Goal: Transaction & Acquisition: Obtain resource

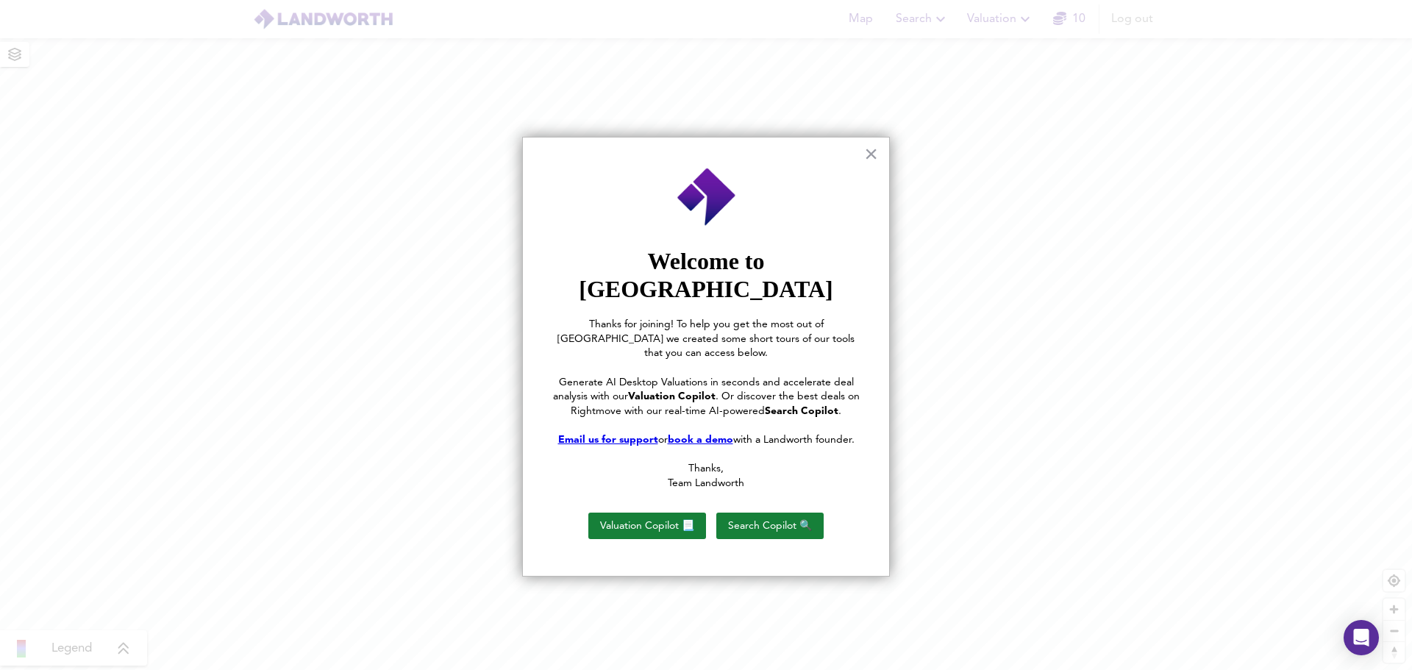
click at [648, 512] on button "Valuation Copilot 📃" at bounding box center [647, 525] width 118 height 26
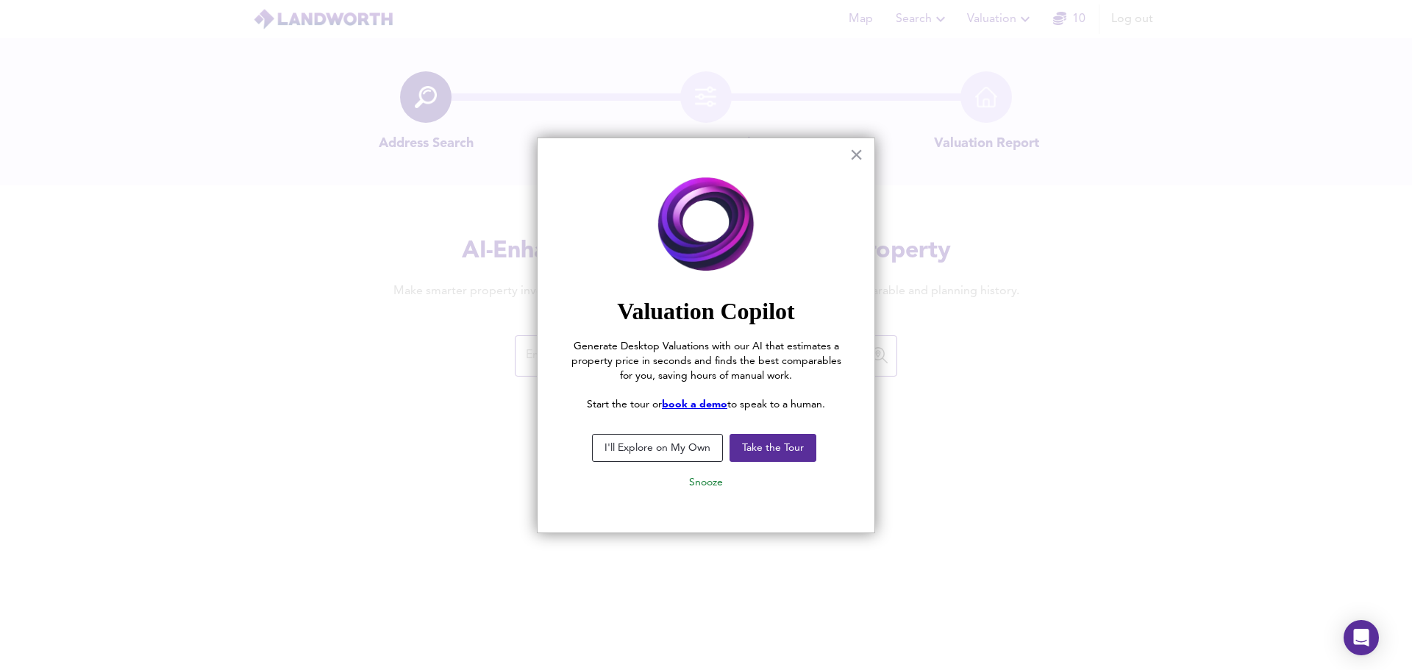
click at [690, 448] on button "I'll Explore on My Own" at bounding box center [657, 448] width 131 height 28
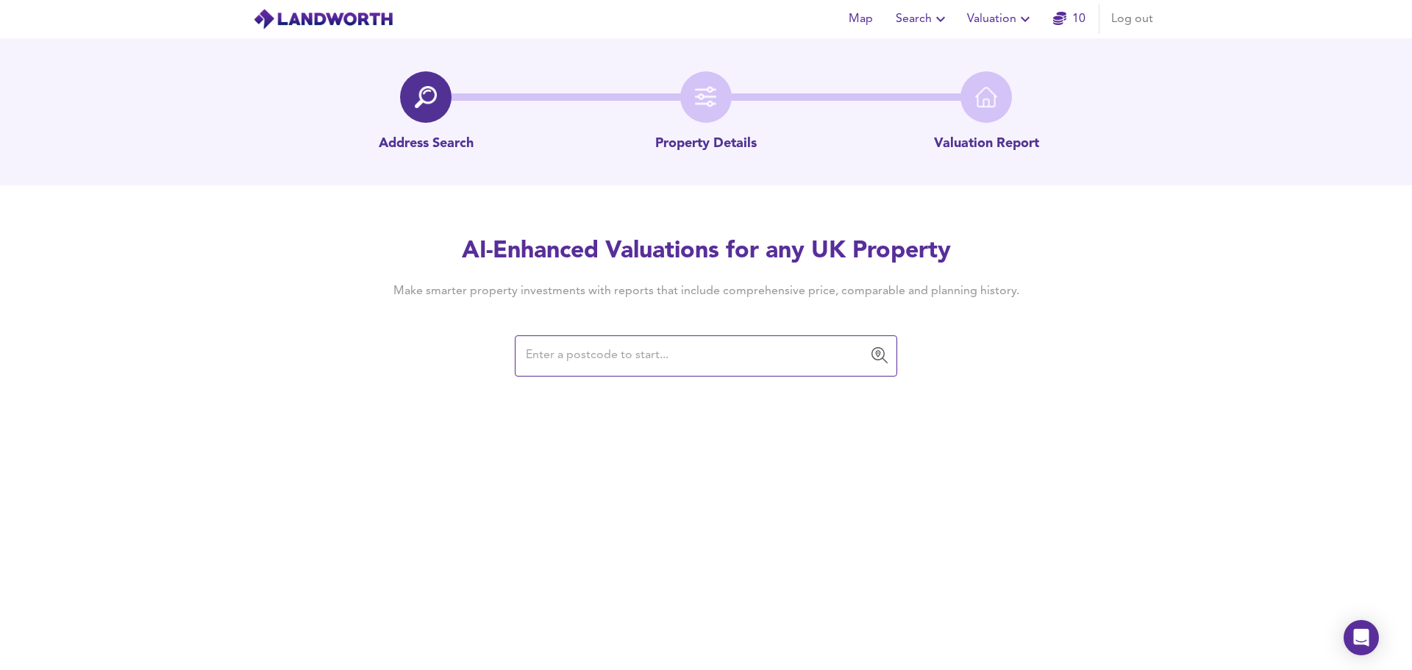
paste input "xLM5fe6j9YY8nji"
type input "xLM5fe6j9YY8nji"
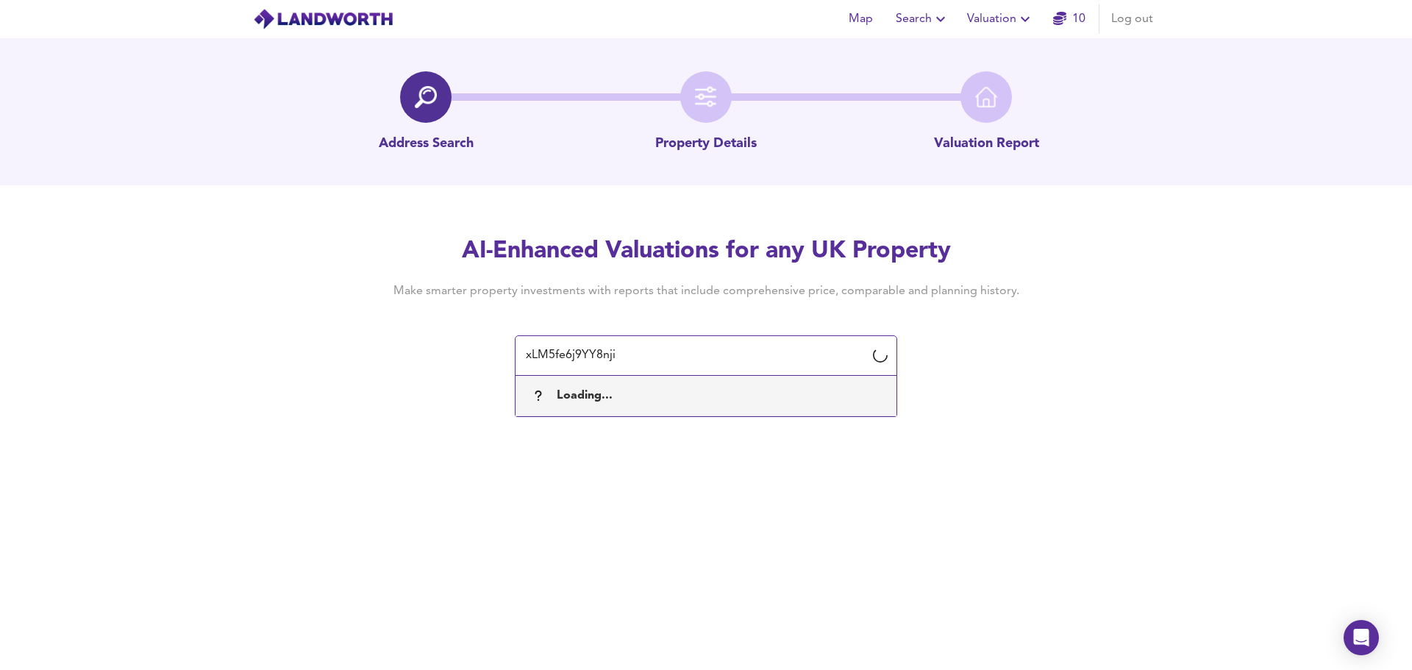
drag, startPoint x: 585, startPoint y: 358, endPoint x: 456, endPoint y: 369, distance: 129.9
click at [469, 371] on div "AI-Enhanced Valuations for any UK Property Make smarter property investments wi…" at bounding box center [706, 305] width 706 height 140
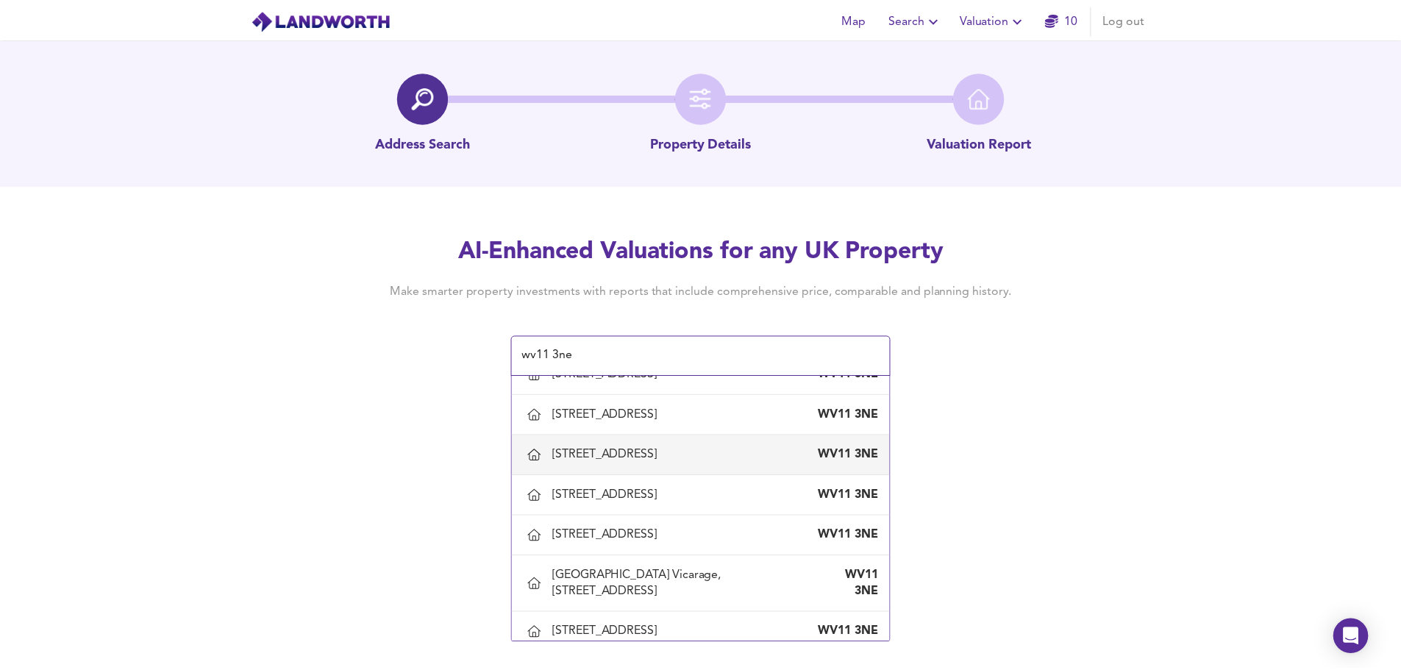
scroll to position [1925, 0]
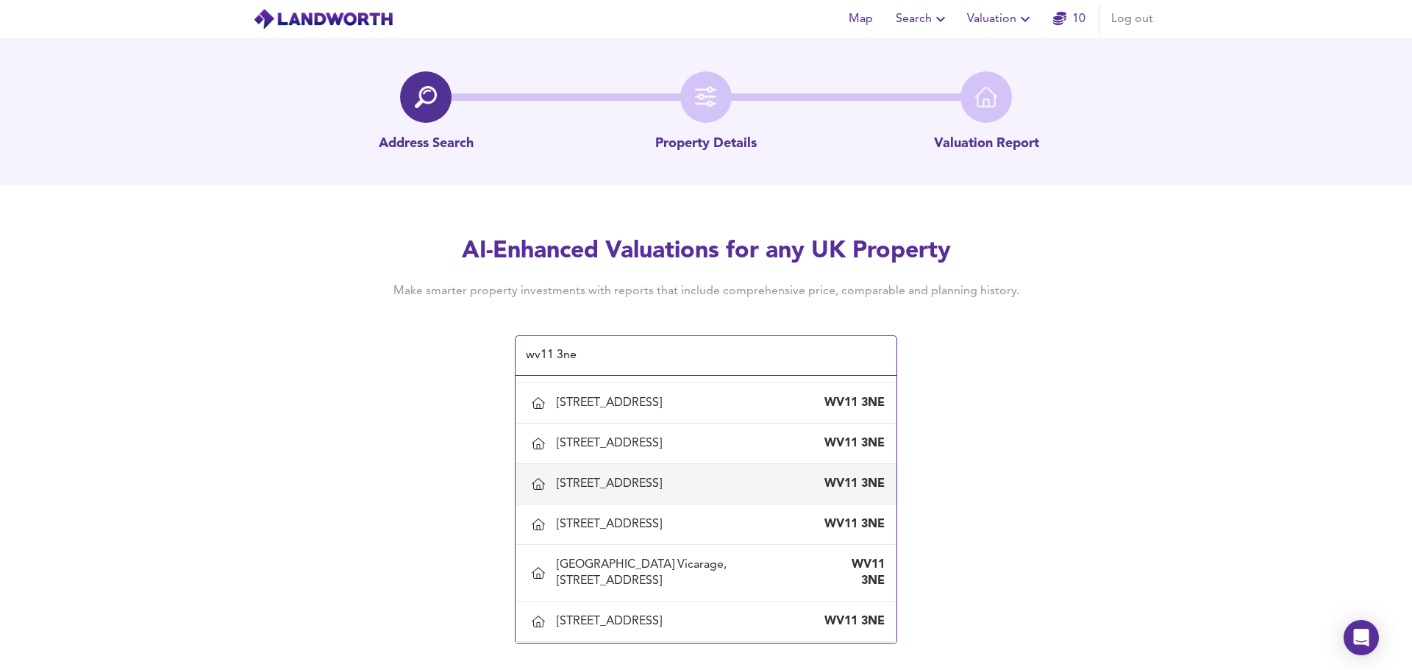
click at [641, 486] on div "[STREET_ADDRESS]" at bounding box center [612, 484] width 111 height 16
type input "[STREET_ADDRESS]"
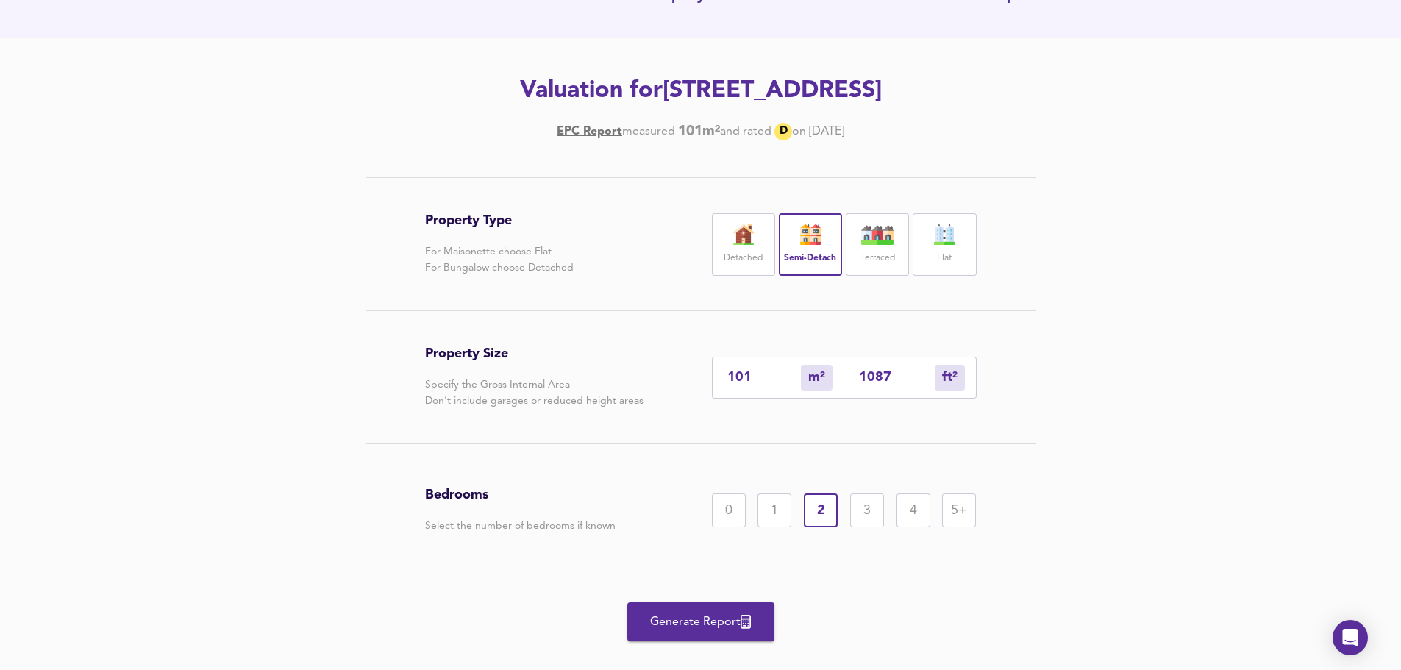
scroll to position [173, 0]
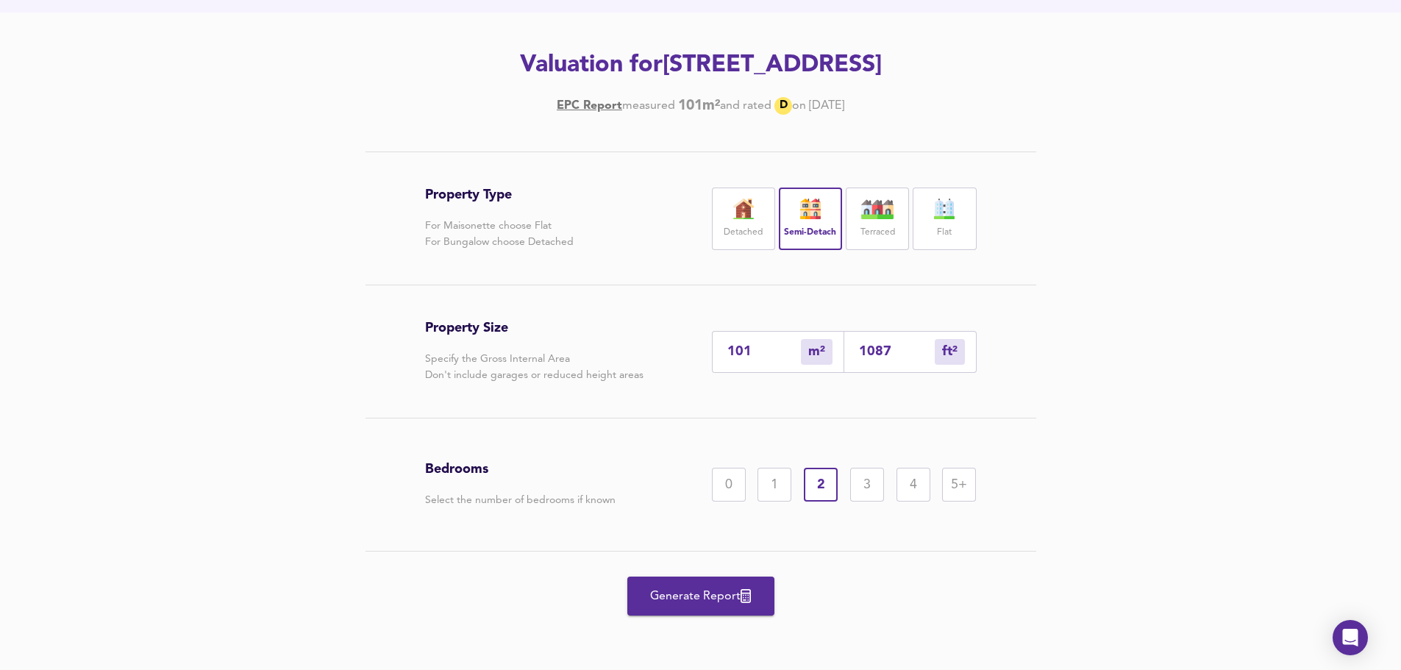
click at [867, 488] on div "3" at bounding box center [867, 485] width 34 height 34
click at [693, 593] on span "Generate Report" at bounding box center [701, 596] width 118 height 21
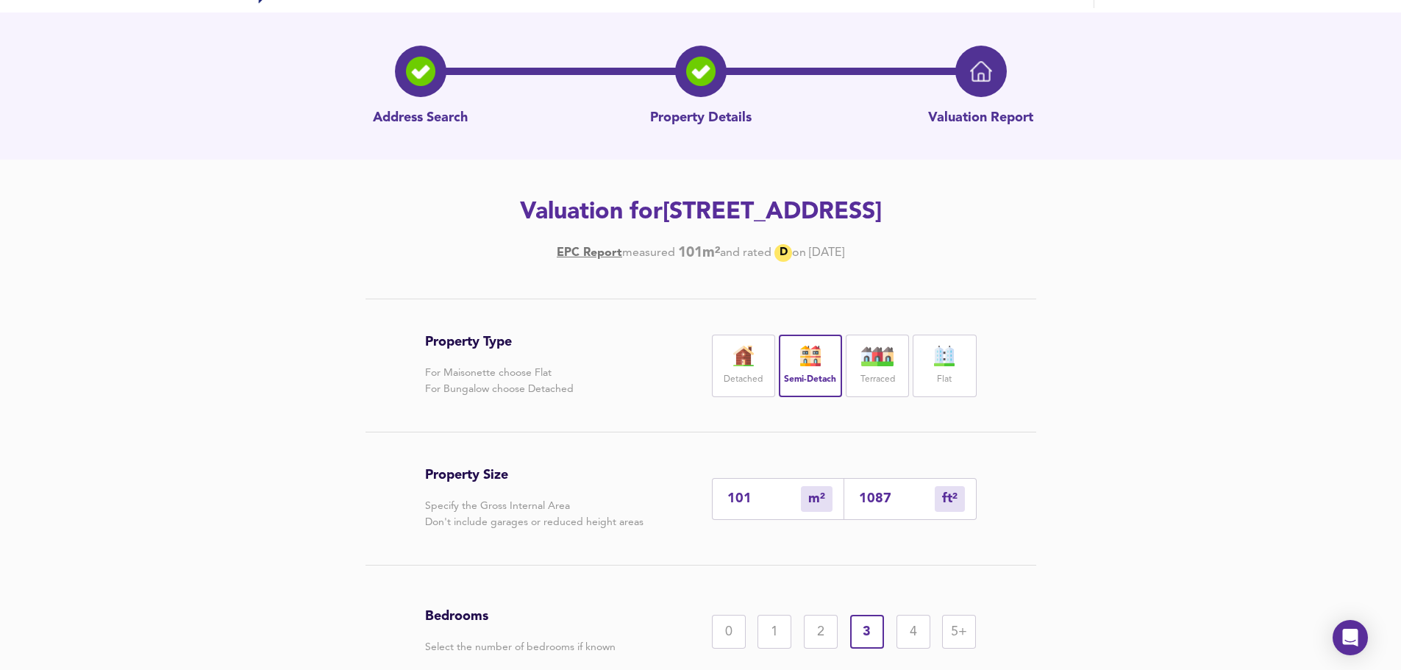
scroll to position [0, 0]
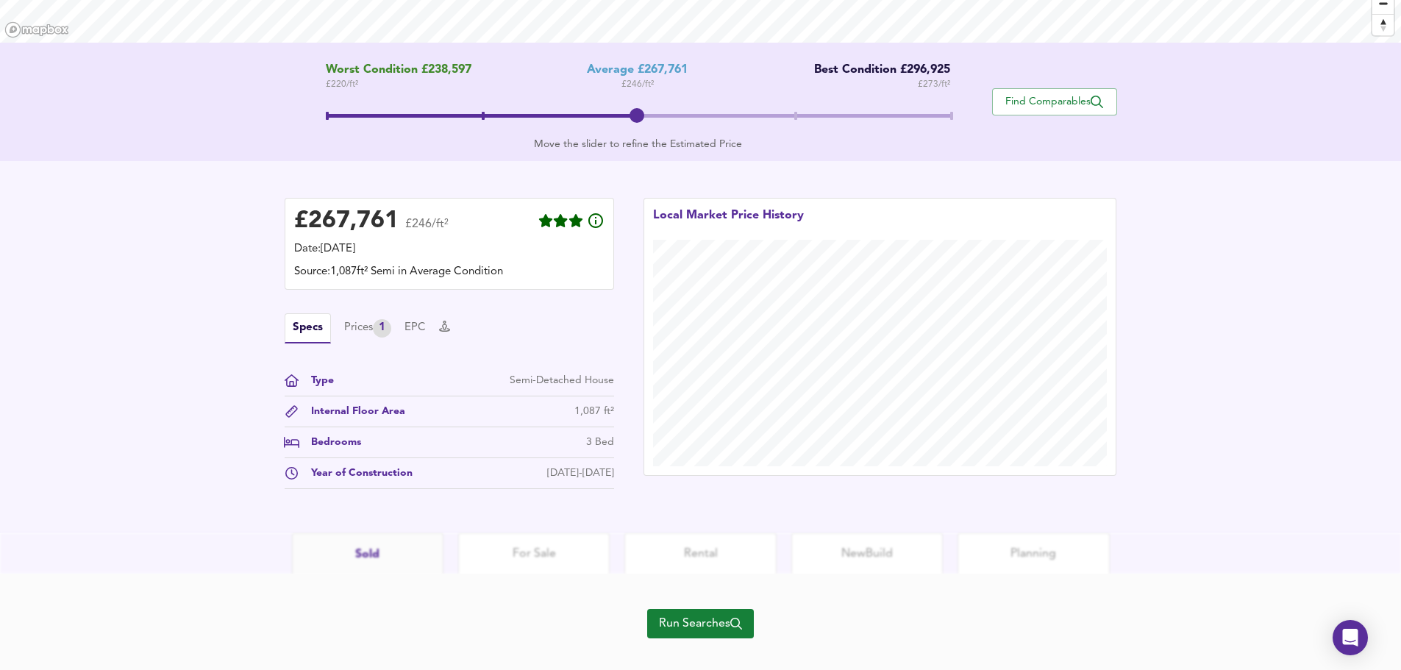
scroll to position [284, 0]
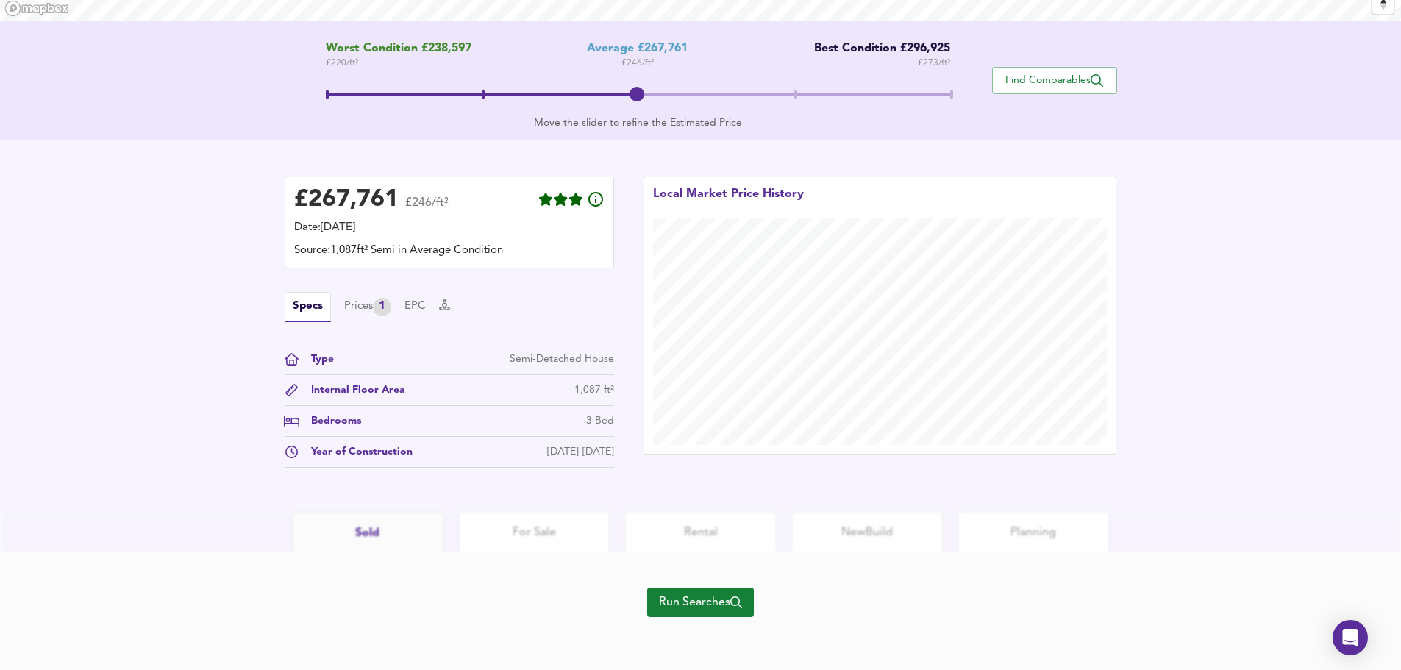
click at [704, 602] on span "Run Searches" at bounding box center [700, 602] width 83 height 21
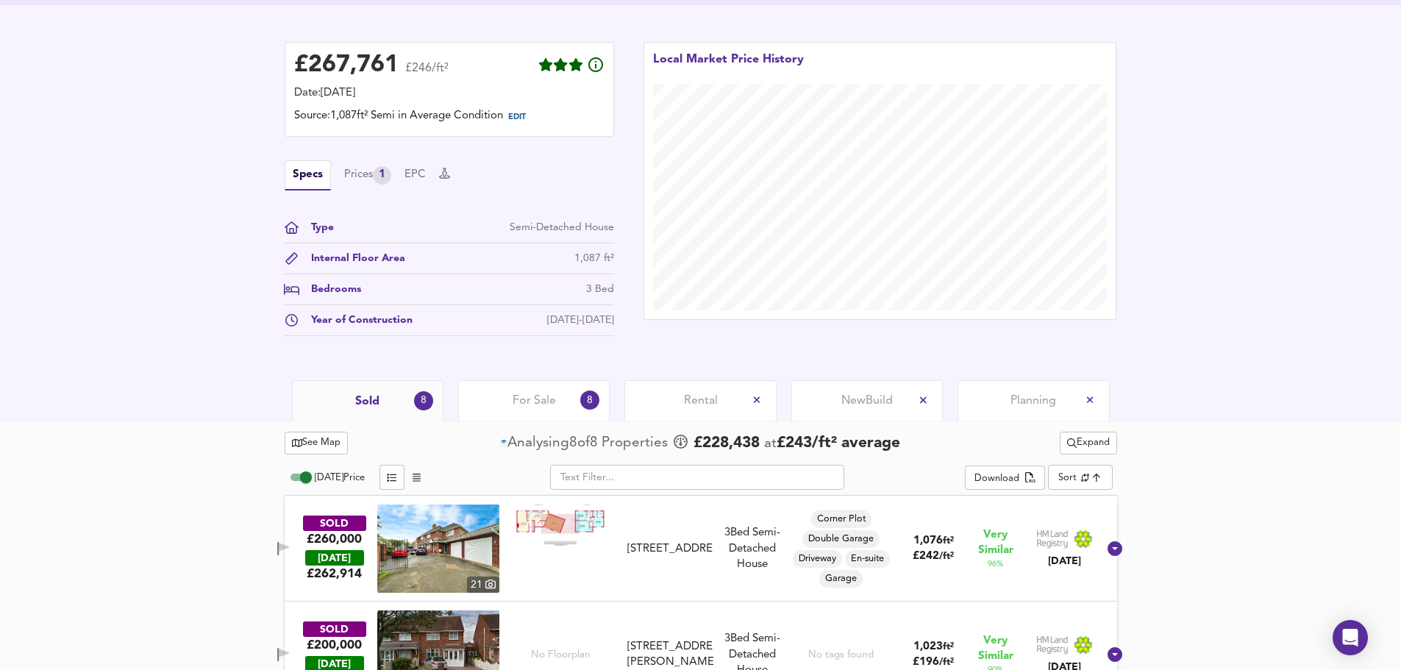
scroll to position [339, 0]
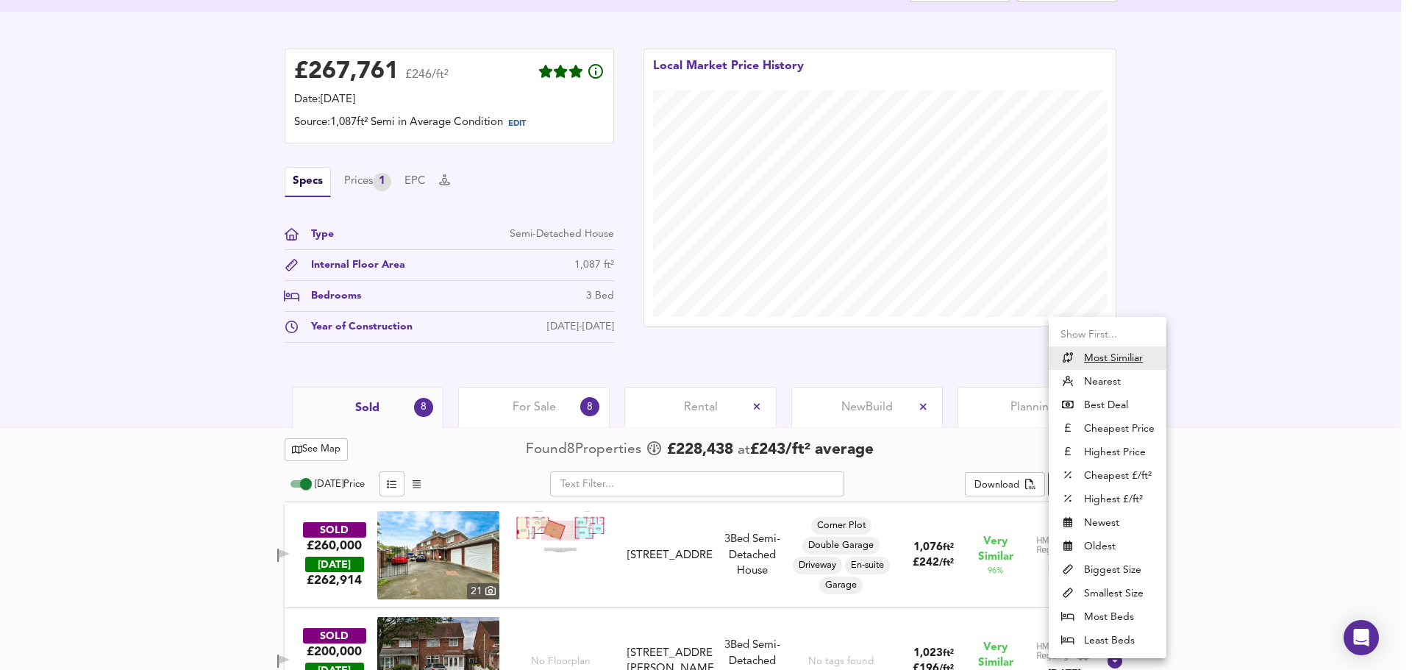
click at [1248, 394] on div at bounding box center [706, 335] width 1412 height 670
click at [1107, 379] on li "Nearest" at bounding box center [1107, 382] width 118 height 24
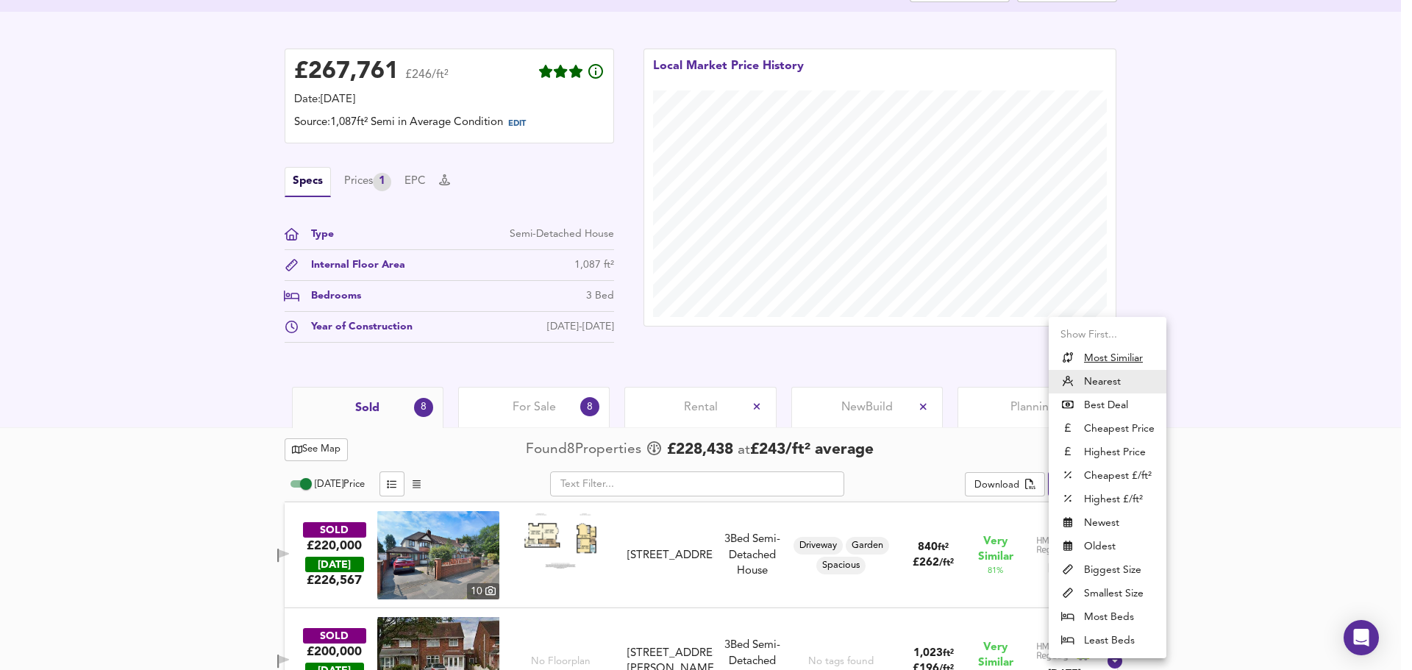
click at [1098, 358] on u "Most Similiar" at bounding box center [1113, 358] width 59 height 15
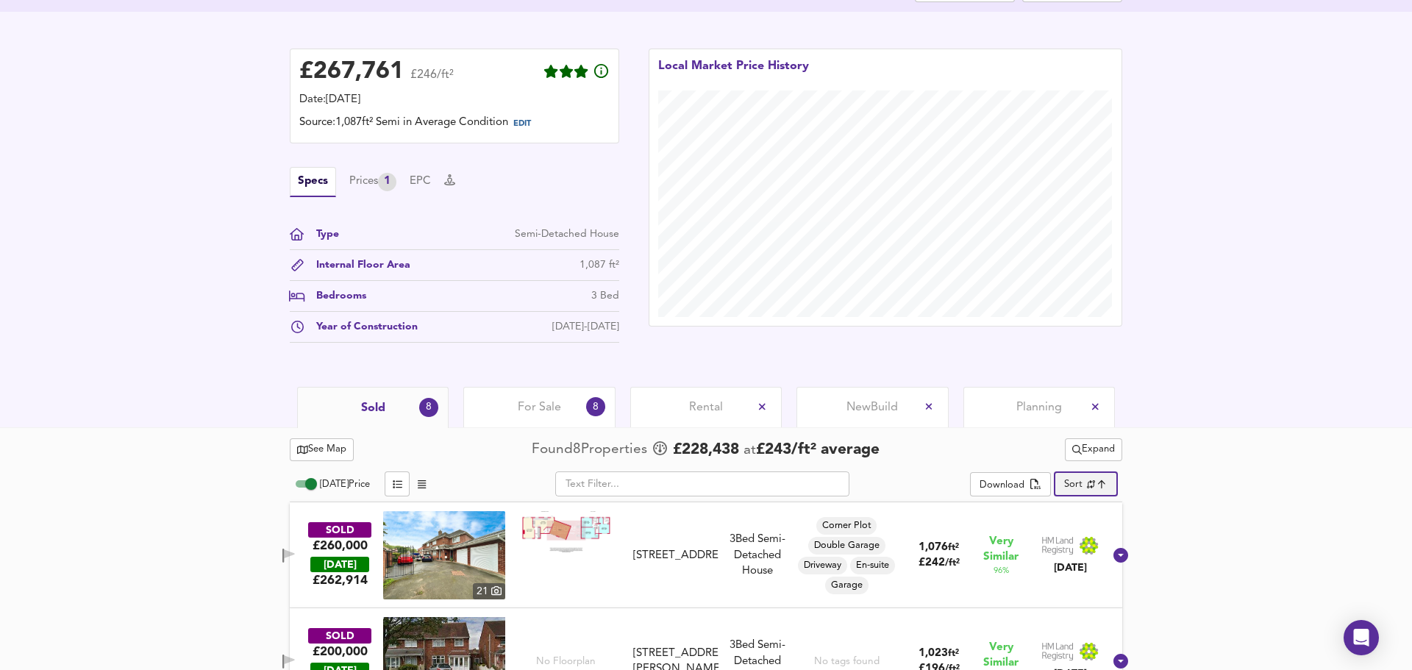
type input "similarityscore"
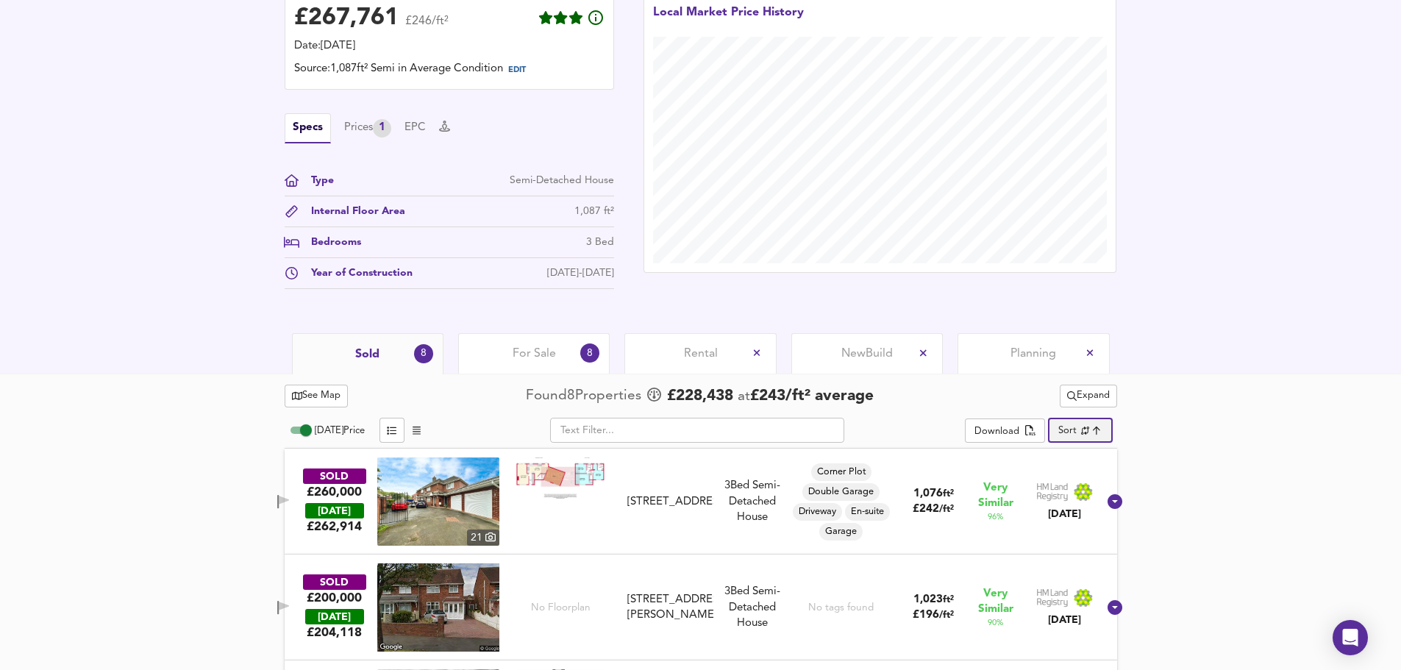
scroll to position [486, 0]
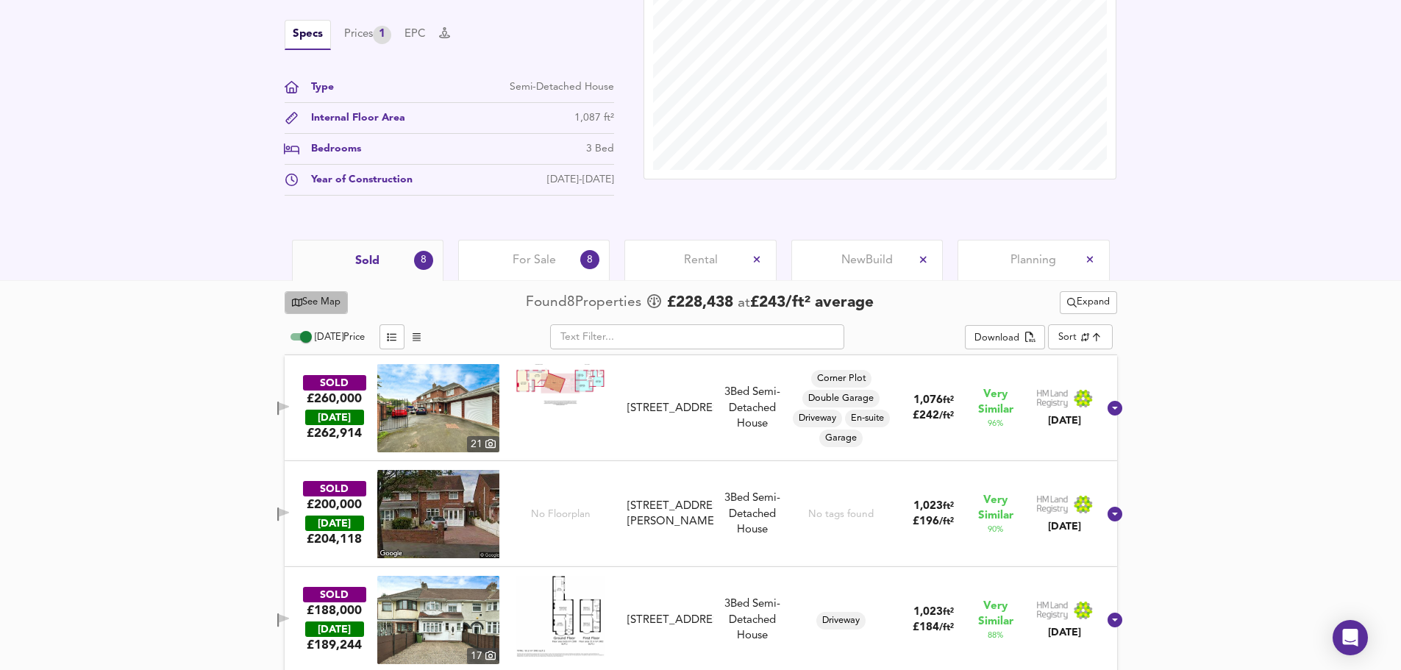
click at [322, 302] on span "See Map" at bounding box center [316, 302] width 49 height 17
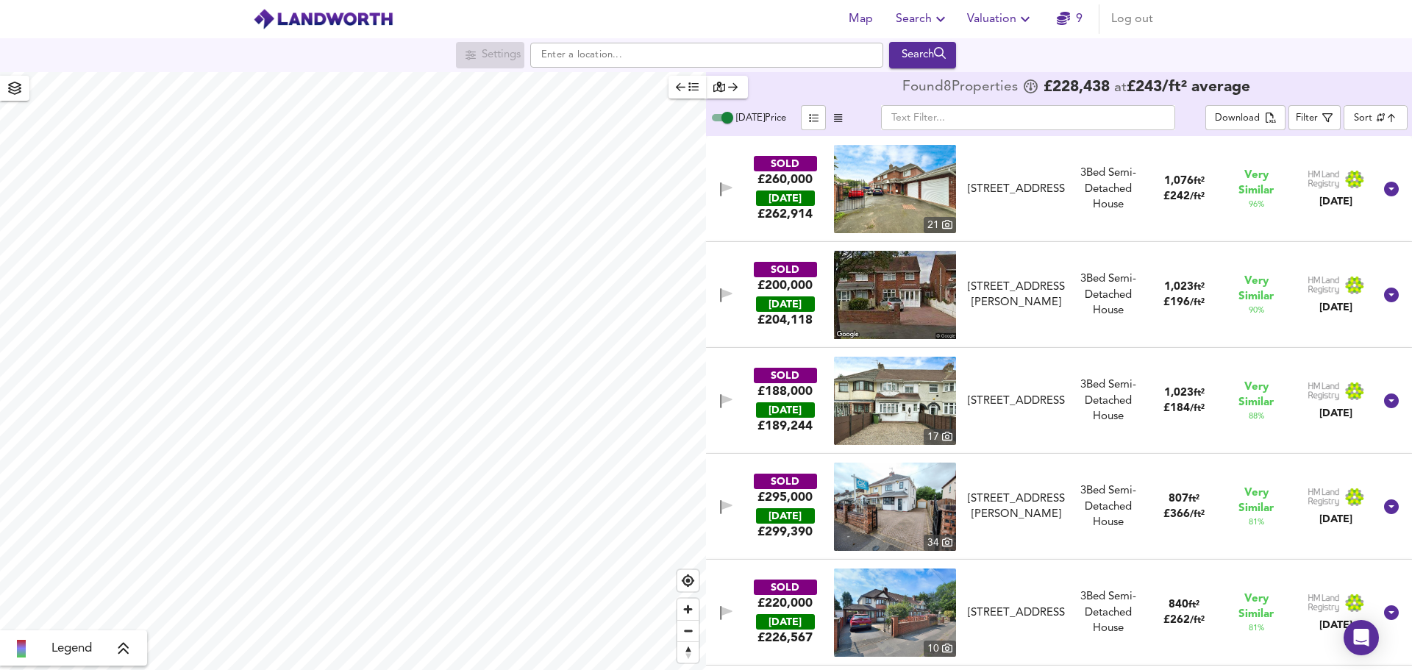
checkbox input "false"
checkbox input "true"
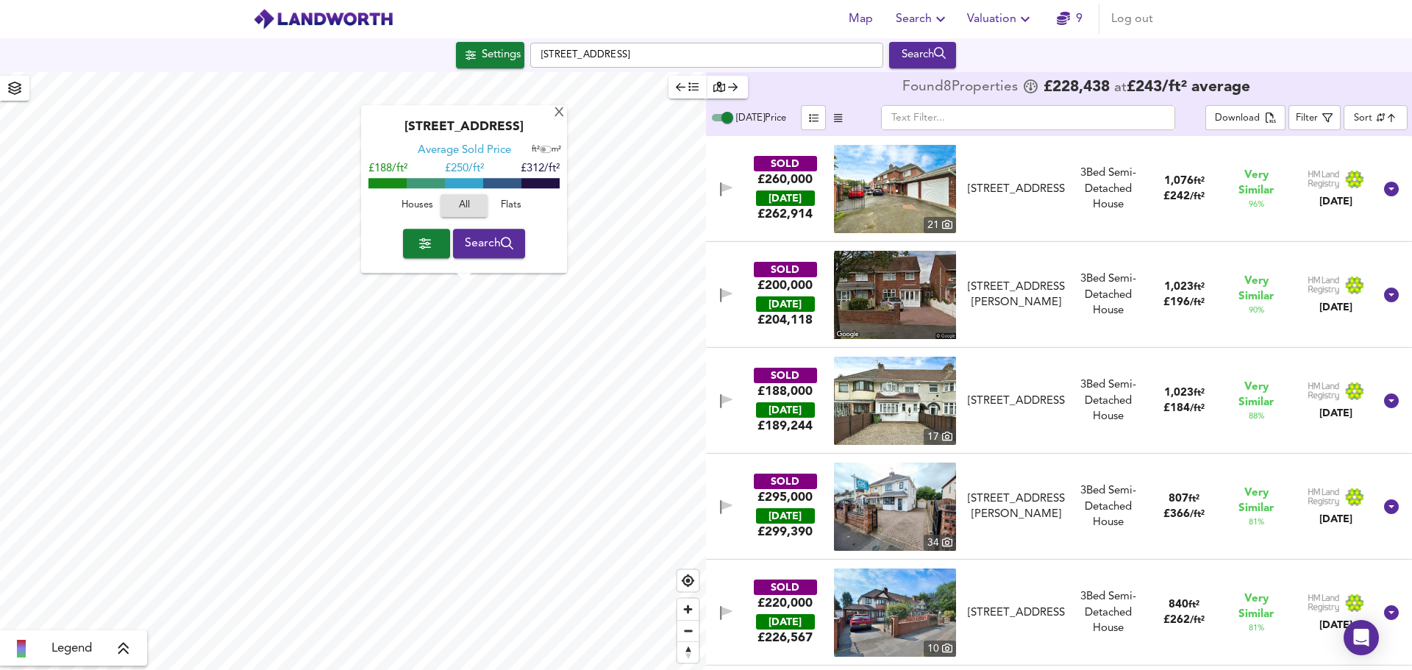
click at [432, 669] on html "Map Search Valuation 9 Log out Settings Stubby Lane, WV11 3NE Search X Stubby L…" at bounding box center [706, 335] width 1412 height 670
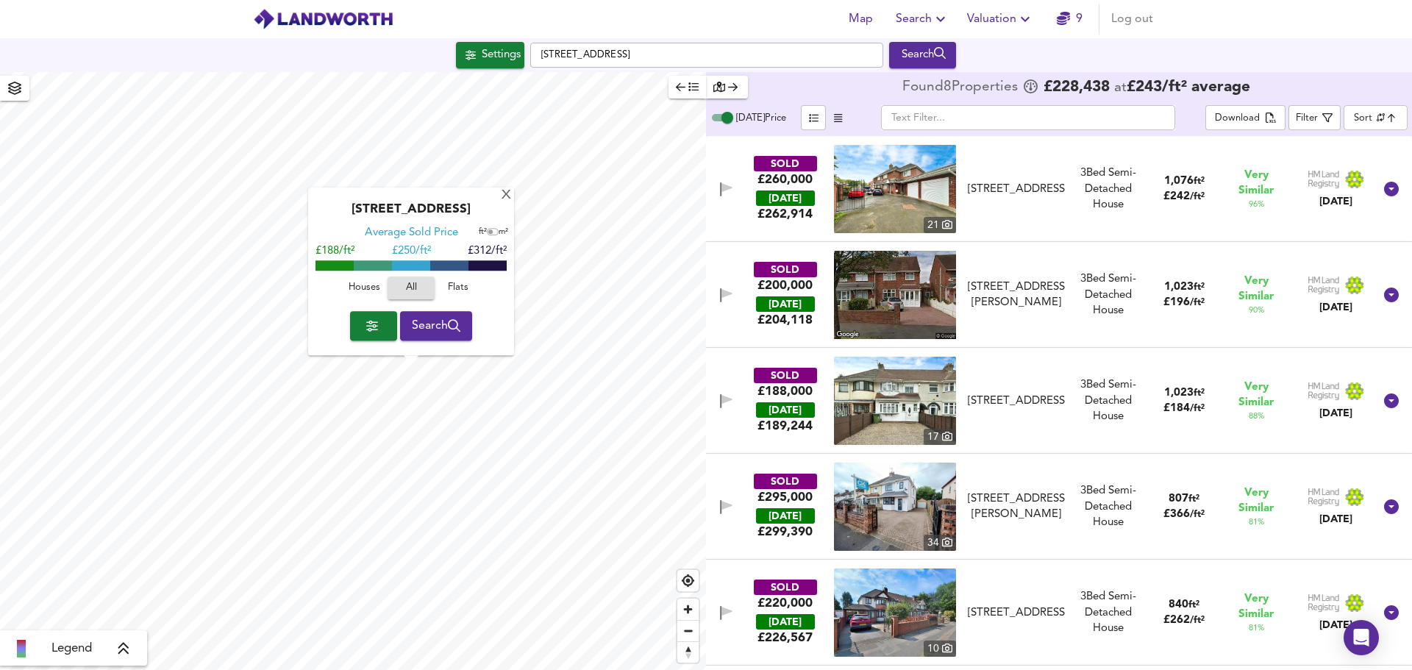
drag, startPoint x: 830, startPoint y: 85, endPoint x: 764, endPoint y: 60, distance: 71.0
click at [830, 85] on div "Found 8 Propert ies £ 228,438 at £ 243 / ft² average" at bounding box center [1059, 88] width 706 height 32
drag, startPoint x: 686, startPoint y: 16, endPoint x: 650, endPoint y: 15, distance: 36.1
click at [650, 15] on div "Map Search Valuation 9 Log out" at bounding box center [705, 19] width 941 height 37
click at [465, 59] on icon "button" at bounding box center [470, 55] width 10 height 10
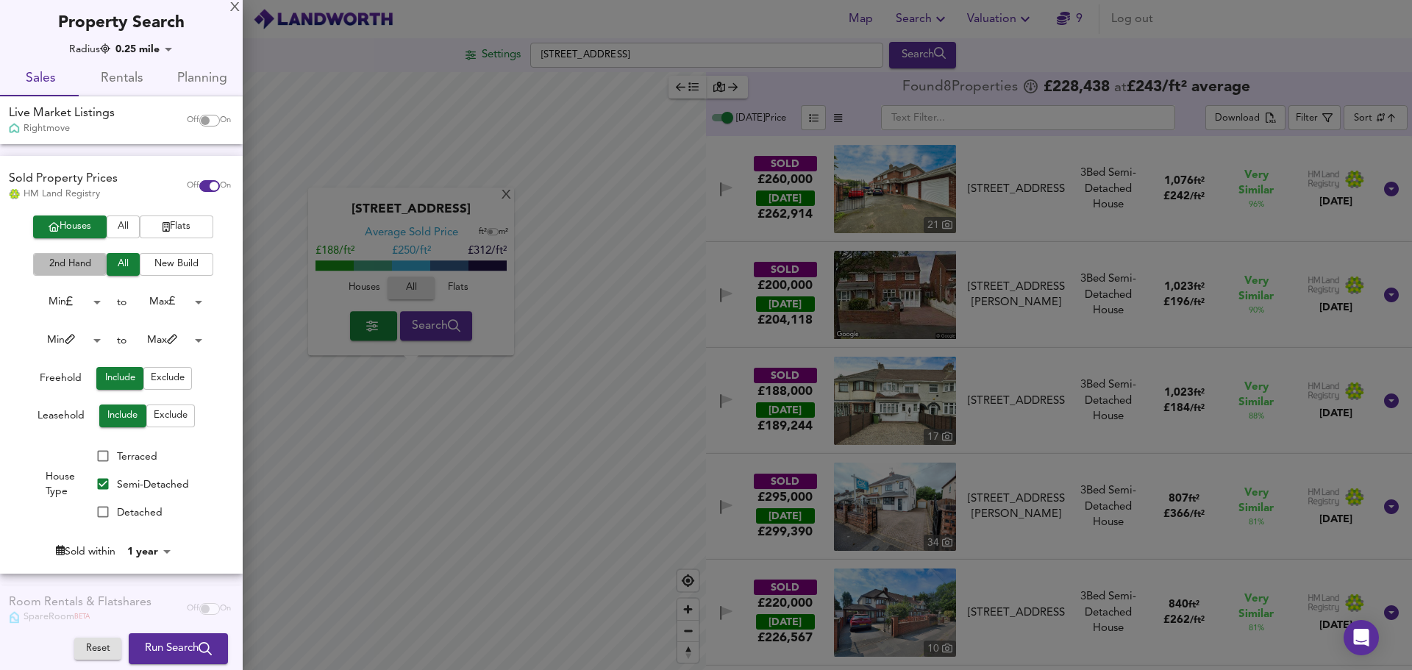
click at [68, 264] on span "2nd Hand" at bounding box center [69, 264] width 59 height 17
click at [170, 415] on span "Exclude" at bounding box center [171, 415] width 34 height 17
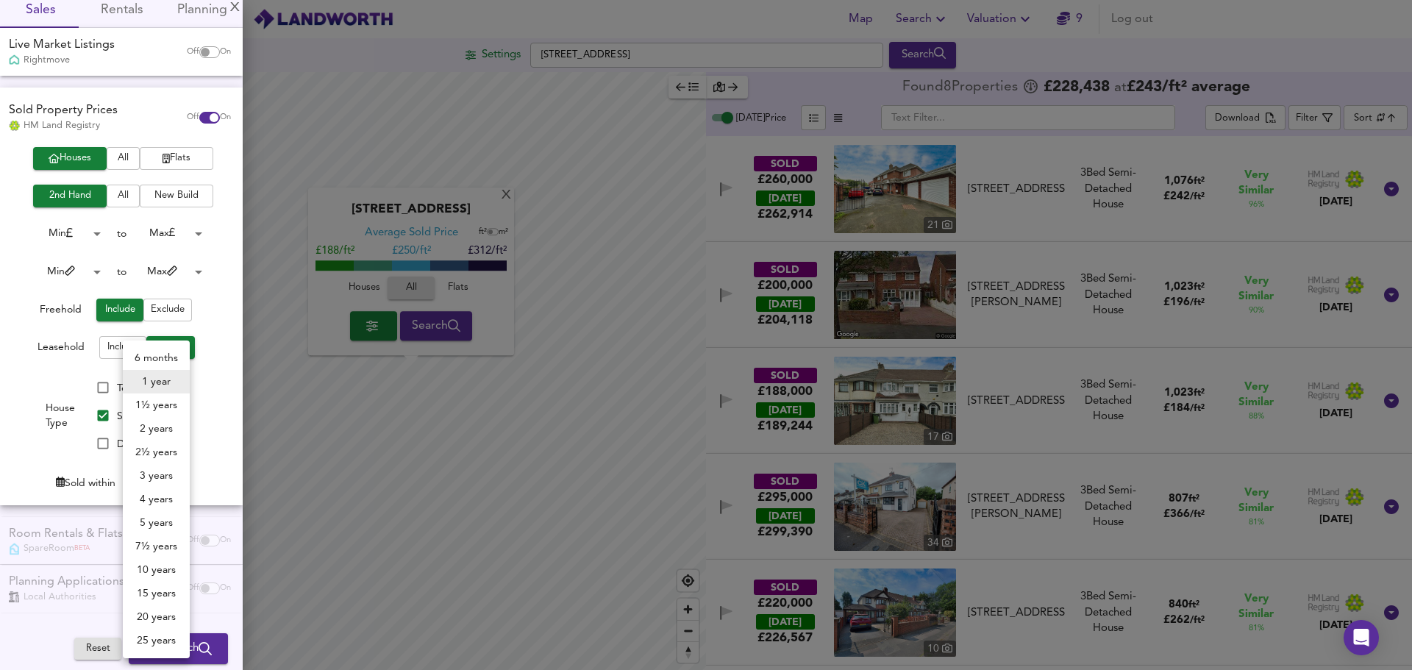
click at [170, 478] on body "Map Search Valuation 9 Log out Settings Stubby Lane, WV11 3NE Search X Stubby L…" at bounding box center [706, 335] width 1412 height 670
click at [158, 426] on li "2 years" at bounding box center [156, 429] width 67 height 24
type input "24"
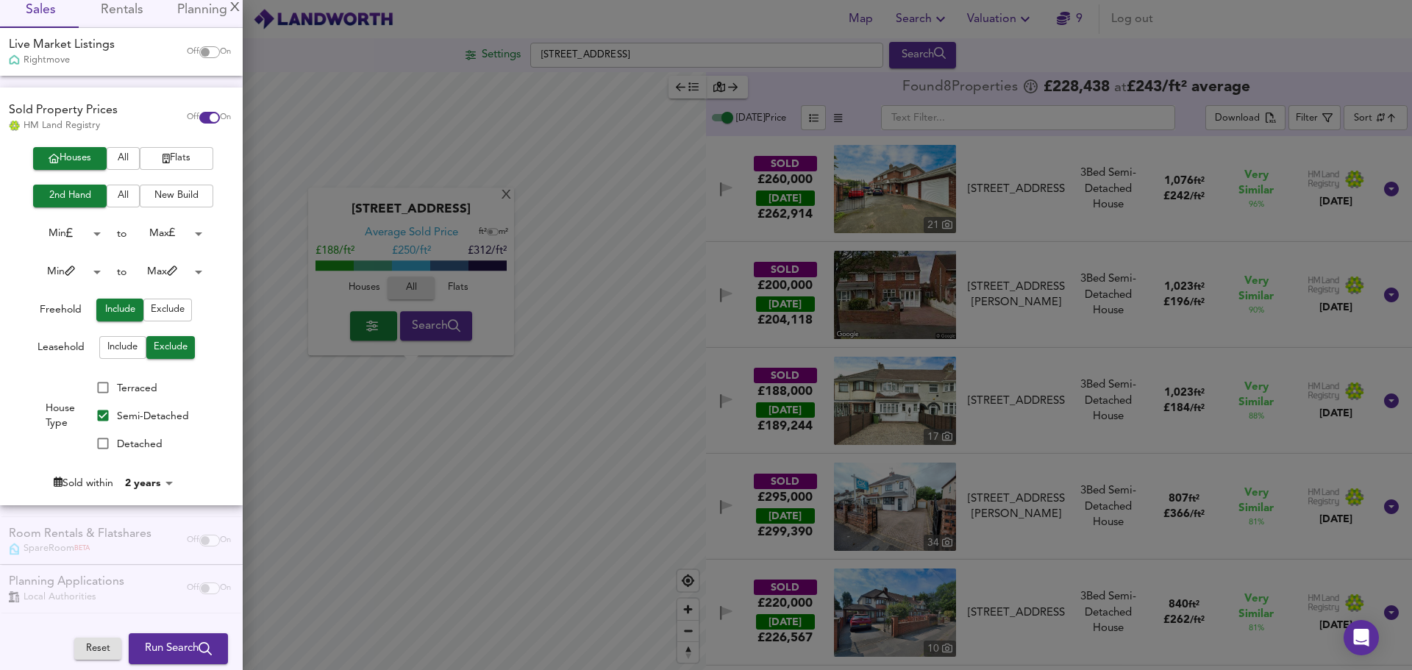
click at [160, 654] on span "Run Search" at bounding box center [178, 648] width 67 height 19
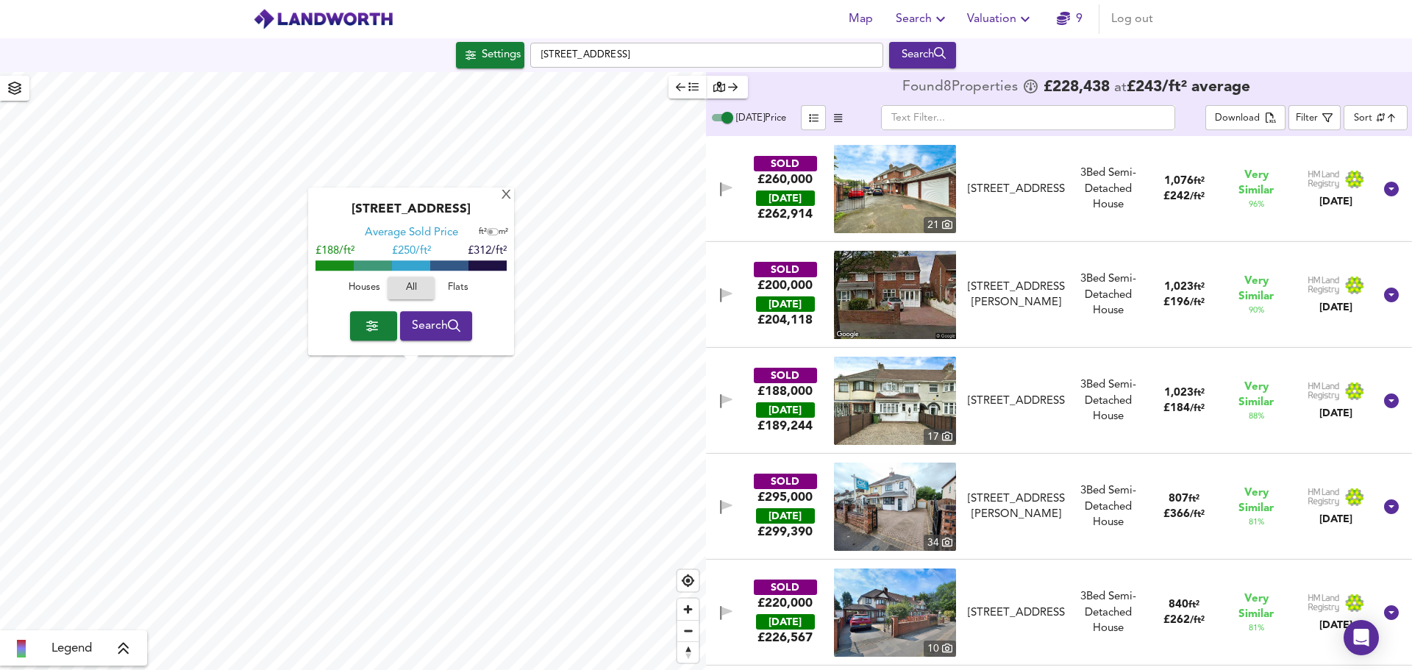
type input "cheapest"
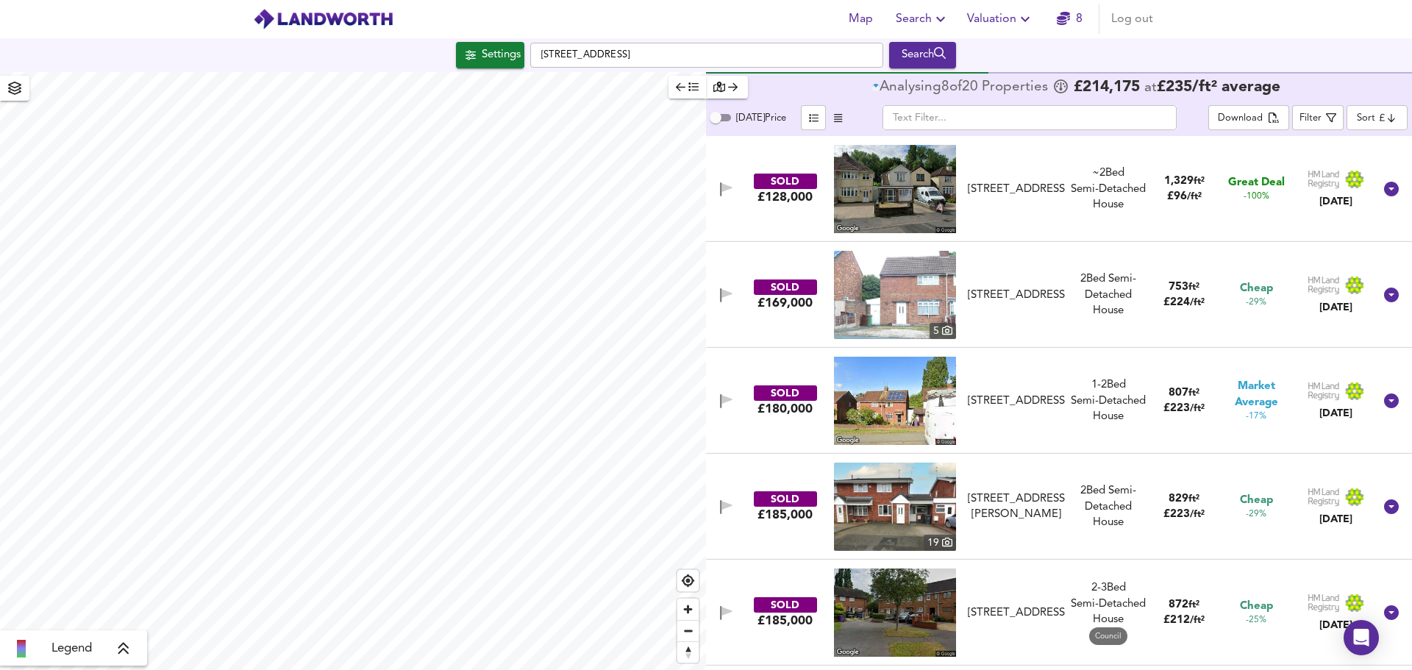
click at [676, 89] on icon "button" at bounding box center [681, 87] width 10 height 10
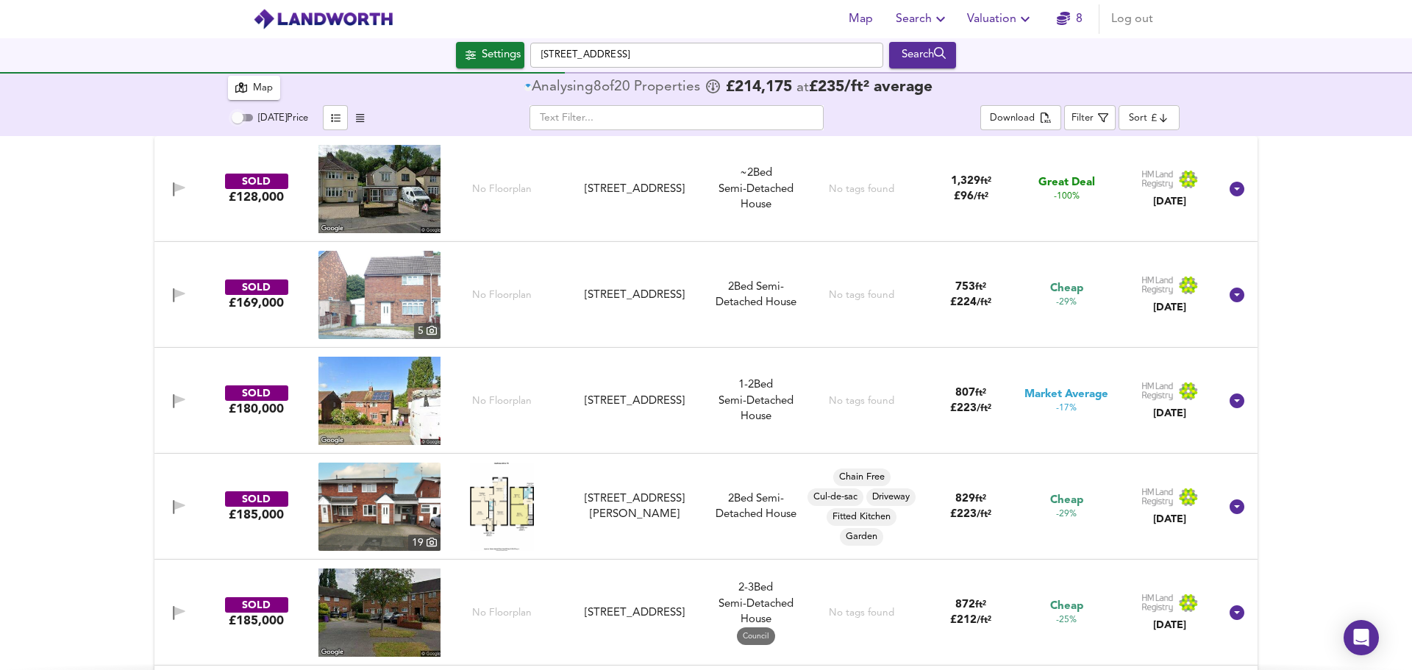
click at [241, 118] on input "Today Price" at bounding box center [237, 118] width 53 height 18
checkbox input "true"
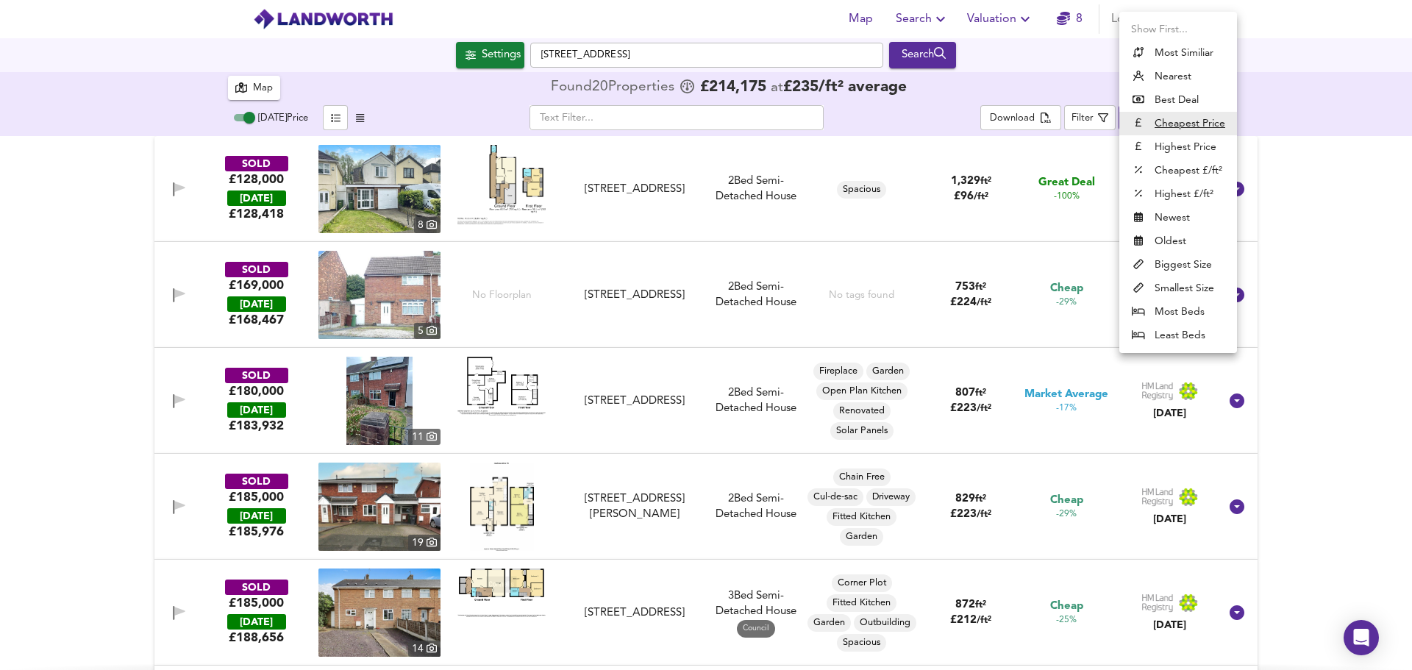
click at [1159, 121] on body "Map Search Valuation 8 Log out Settings Stubby Lane, WV11 3NE Search 20 Results…" at bounding box center [706, 335] width 1412 height 670
click at [1176, 48] on li "Most Similiar" at bounding box center [1178, 53] width 118 height 24
type input "similarityscore"
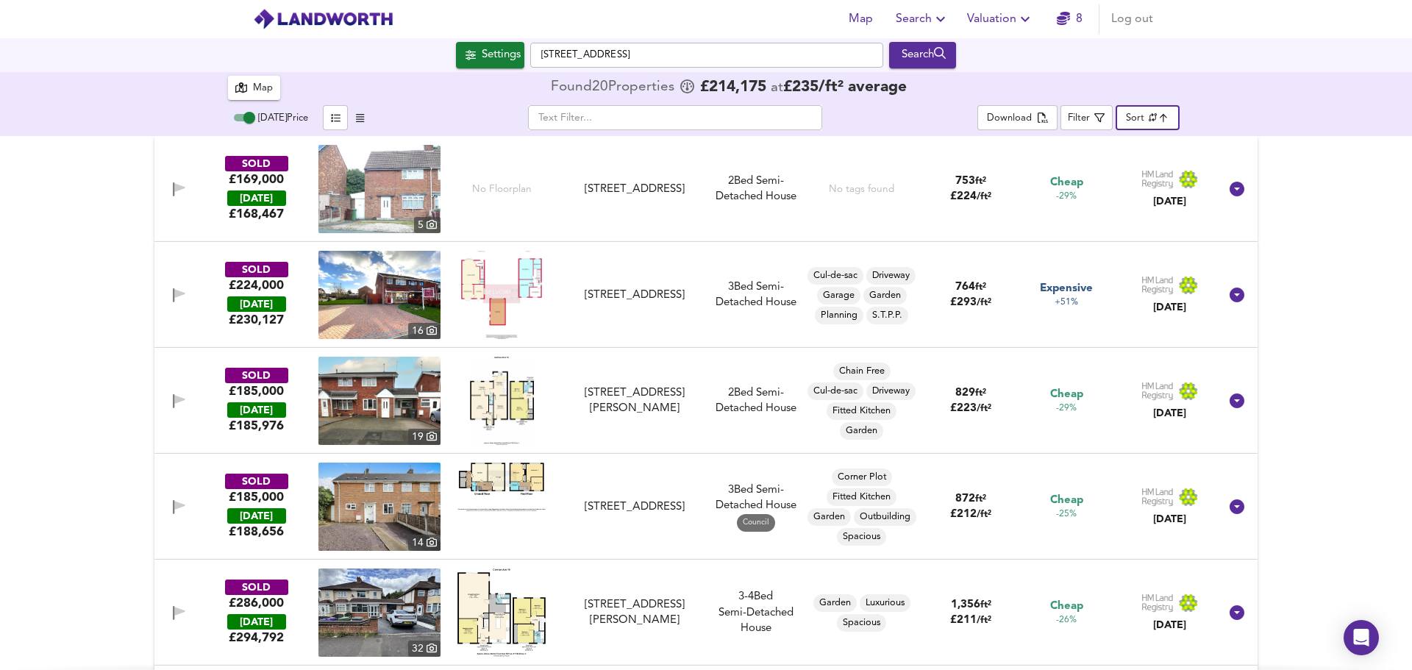
click at [256, 89] on div "Map" at bounding box center [263, 88] width 20 height 17
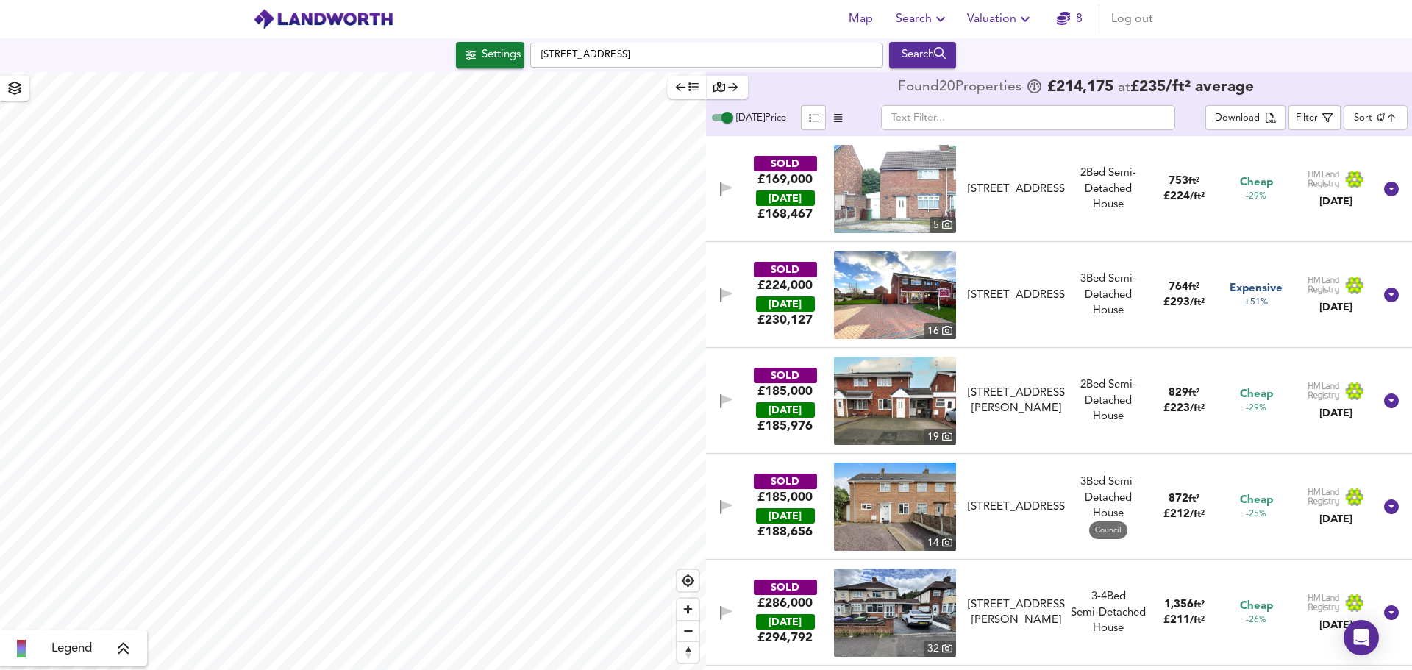
click at [940, 18] on icon "button" at bounding box center [941, 19] width 18 height 18
click at [934, 72] on li "Search History" at bounding box center [923, 79] width 146 height 26
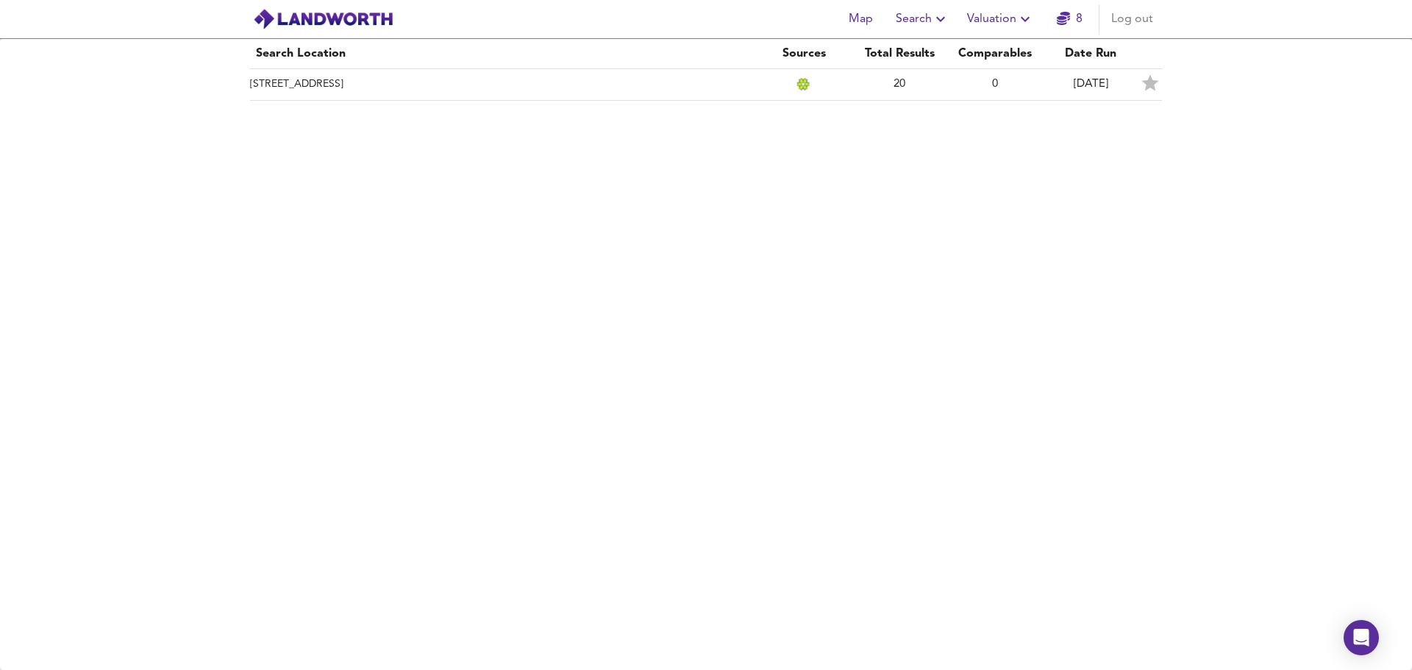
click at [319, 83] on td "Stubby Lane, WV11 3NE" at bounding box center [503, 85] width 506 height 32
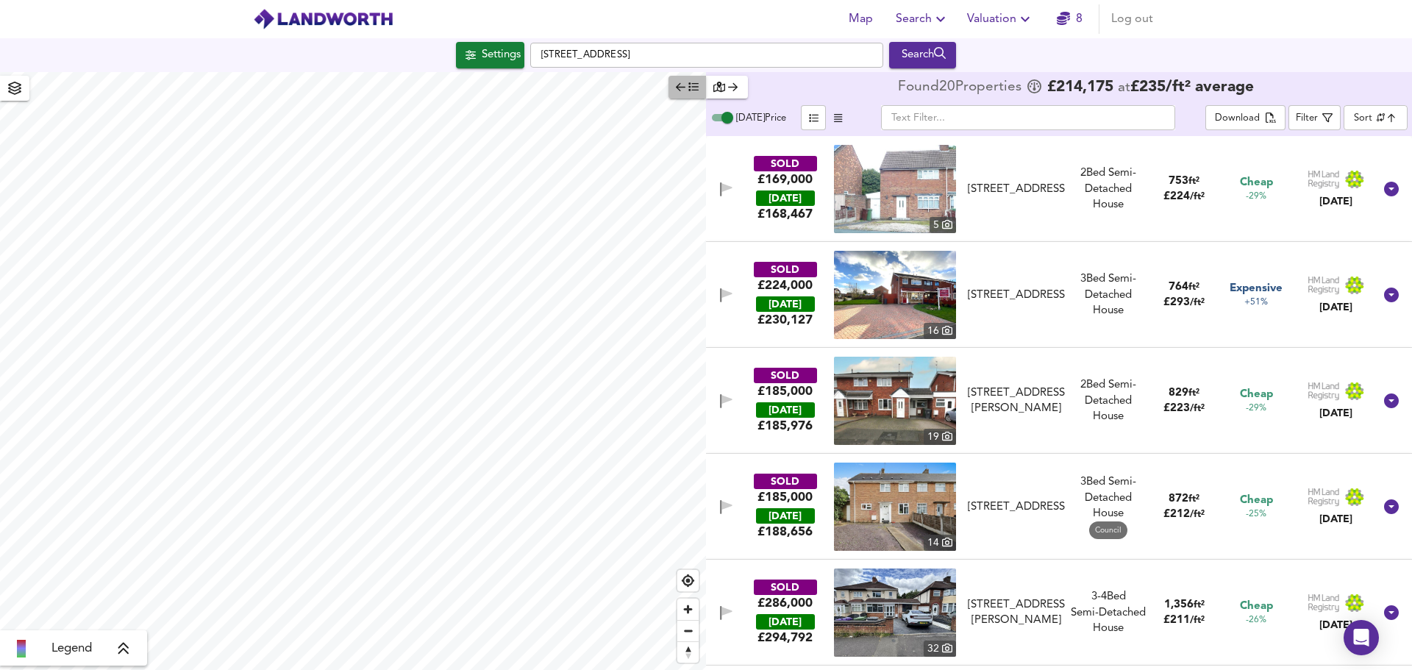
click at [681, 97] on button "button" at bounding box center [686, 87] width 37 height 23
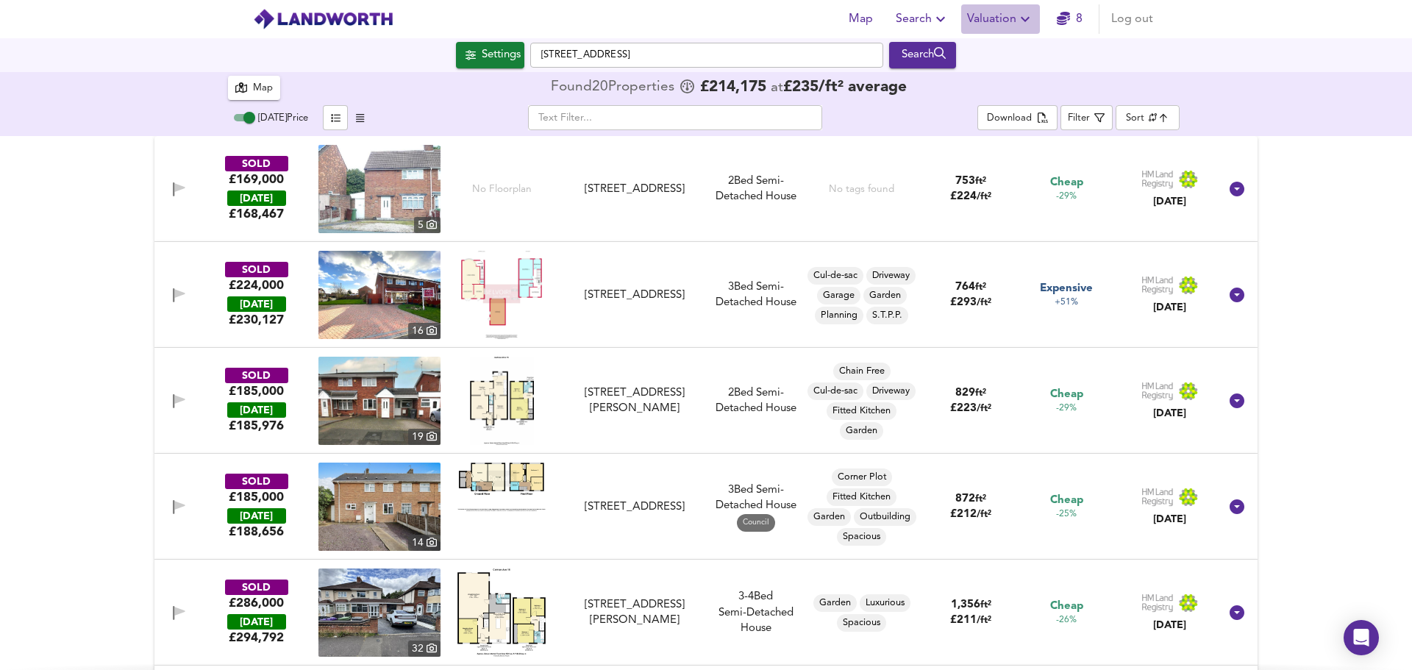
click at [996, 15] on span "Valuation" at bounding box center [1000, 19] width 67 height 21
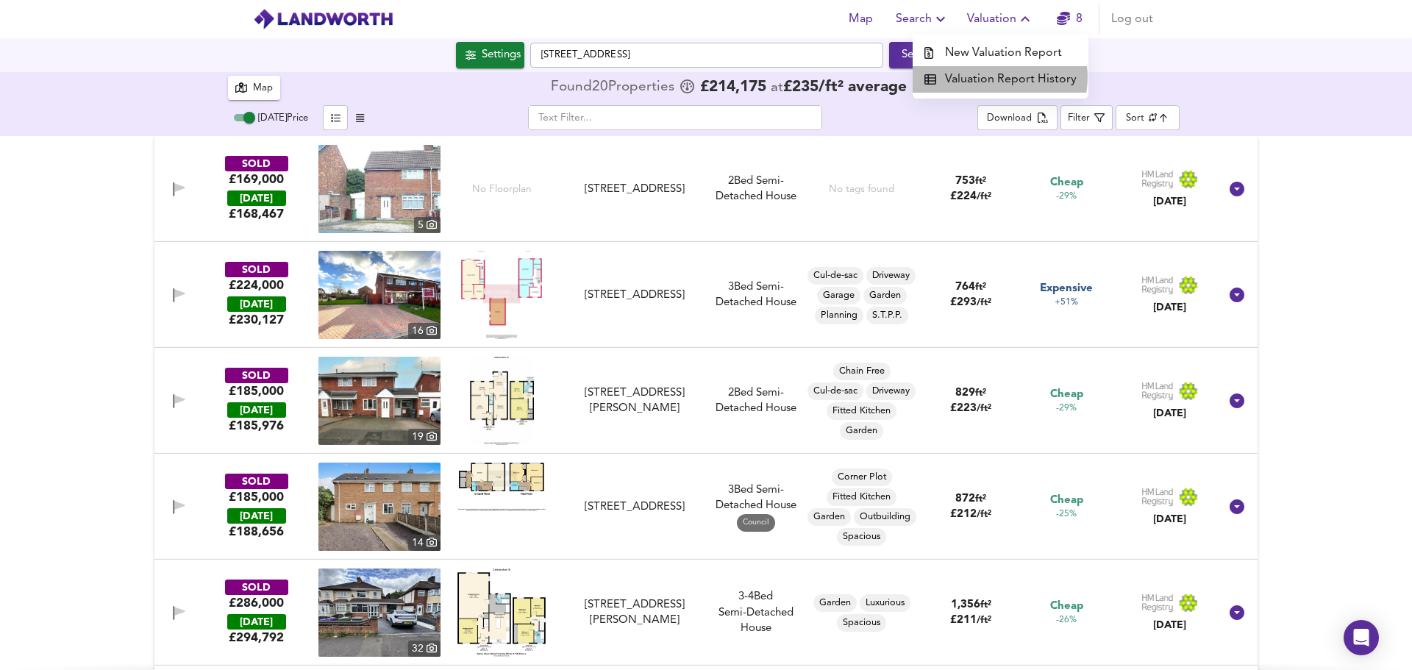
click at [997, 77] on li "Valuation Report History" at bounding box center [1000, 79] width 176 height 26
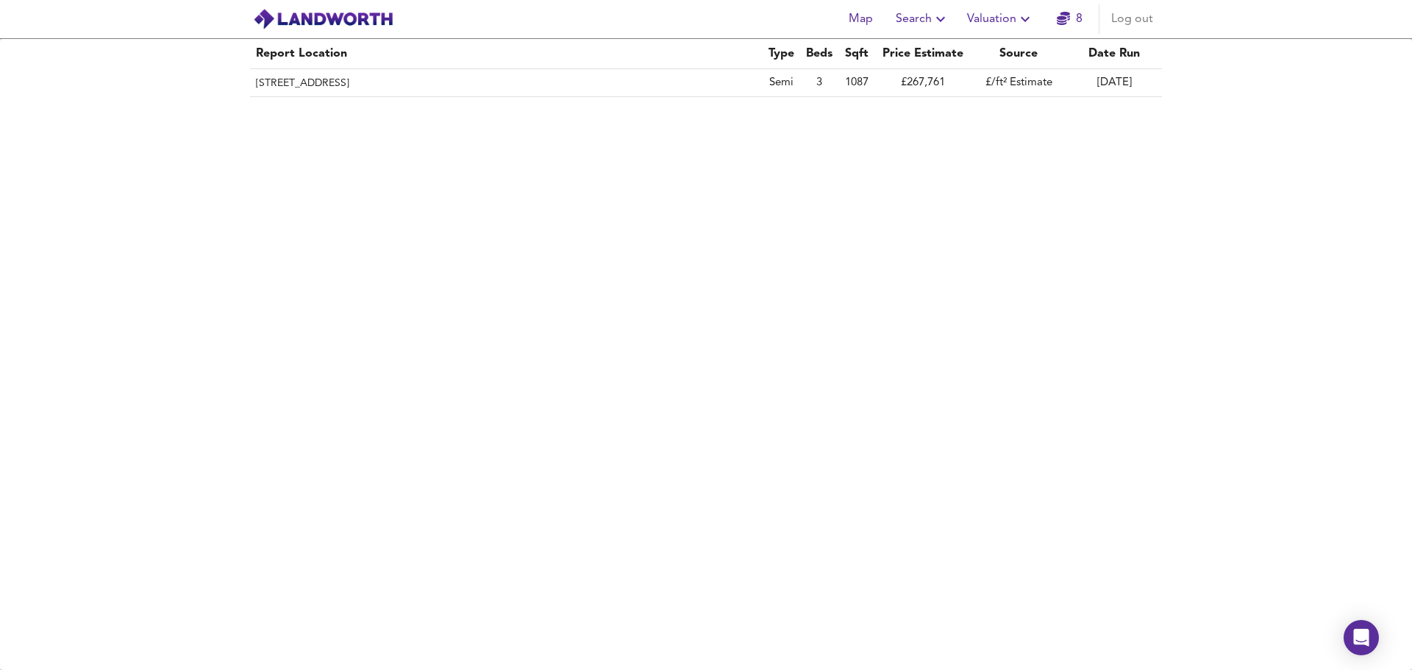
click at [707, 85] on th "153 Stubby Lane, Wolverhampton, WV11 3NE" at bounding box center [506, 83] width 512 height 28
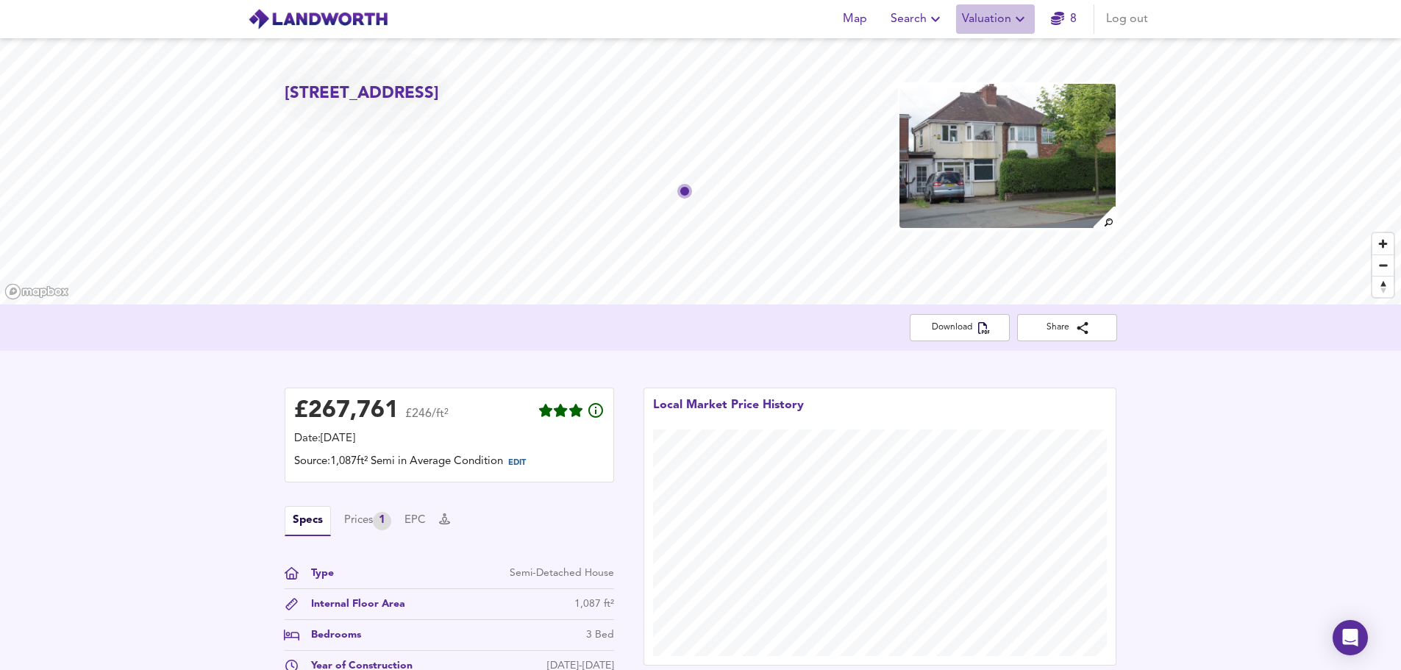
click at [1014, 18] on icon "button" at bounding box center [1020, 19] width 18 height 18
click at [632, 335] on div "Download Share" at bounding box center [701, 327] width 832 height 27
click at [934, 20] on icon "button" at bounding box center [935, 19] width 9 height 5
click at [789, 24] on div "Map Search New Search Search History Favourite Searches Valuation 8 Log out" at bounding box center [700, 19] width 941 height 37
click at [959, 326] on span "Download" at bounding box center [959, 327] width 76 height 15
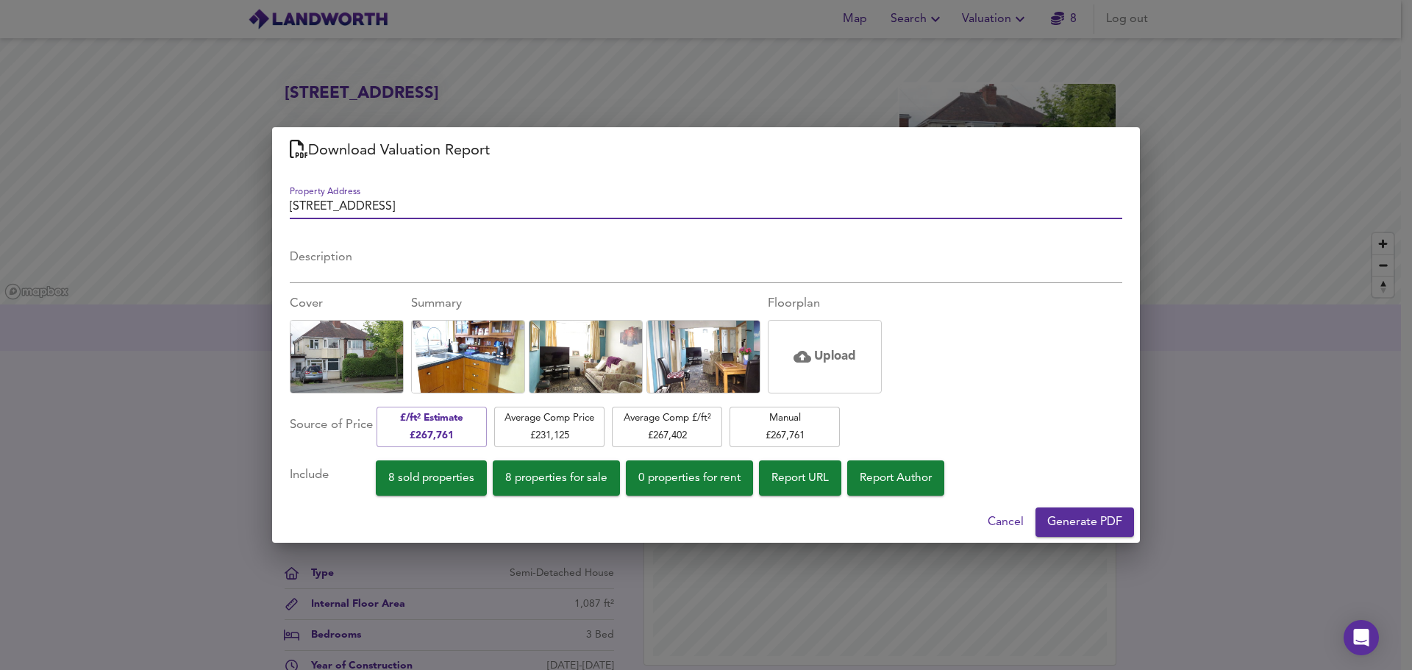
click at [999, 521] on span "Cancel" at bounding box center [1005, 522] width 36 height 21
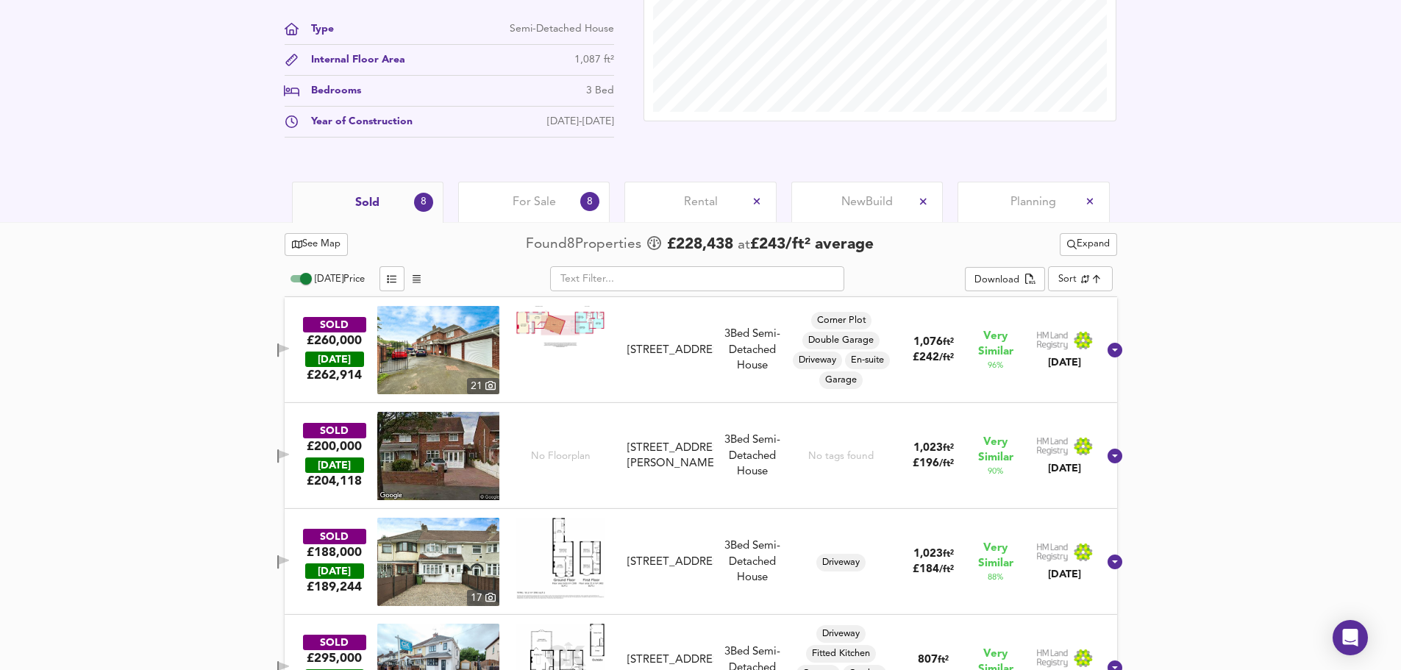
scroll to position [588, 0]
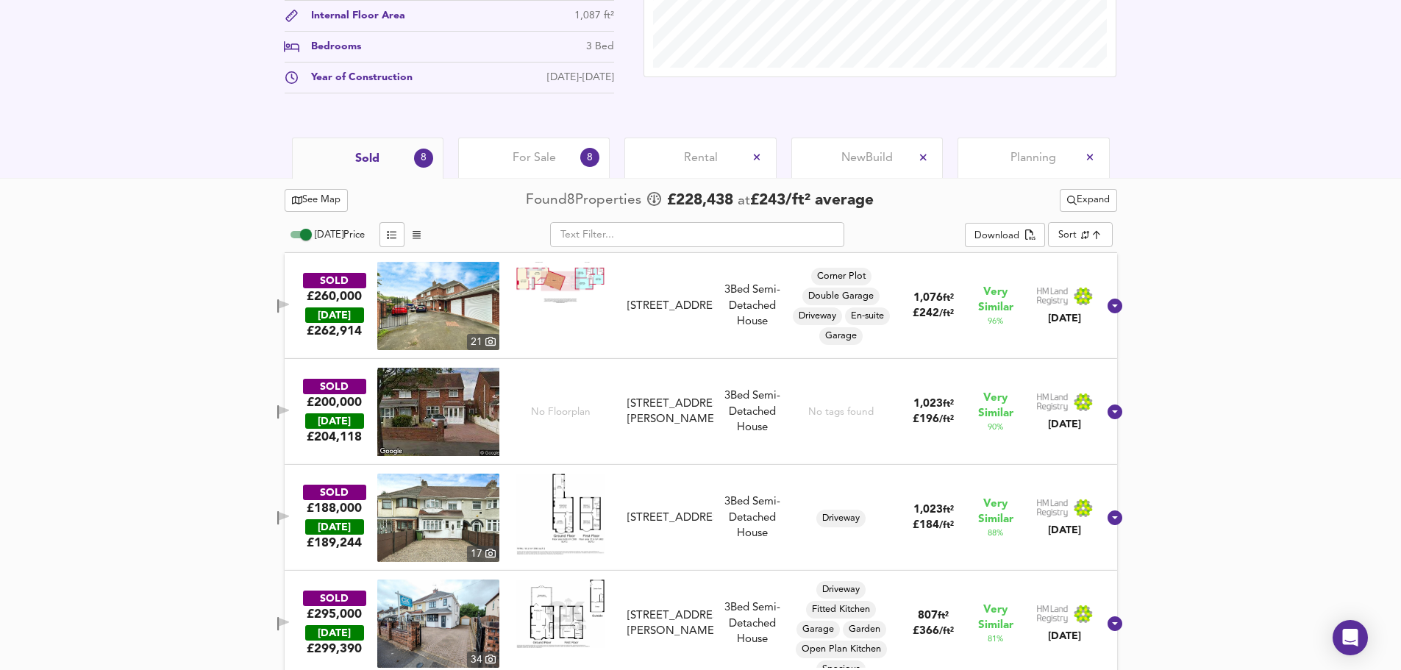
click at [439, 309] on img at bounding box center [438, 306] width 122 height 88
